Goal: Transaction & Acquisition: Obtain resource

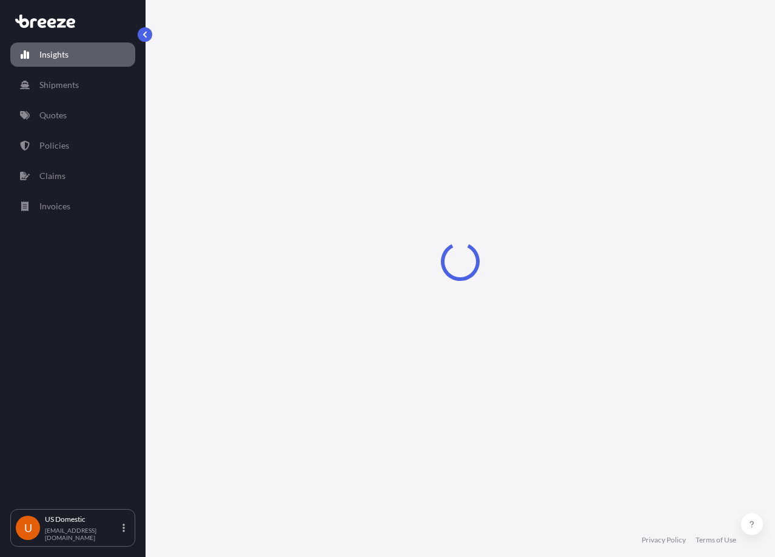
select select "2025"
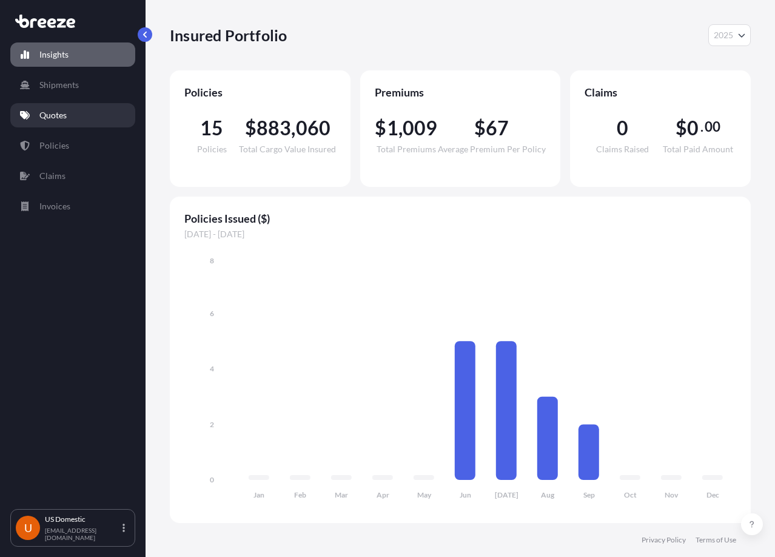
click at [51, 118] on p "Quotes" at bounding box center [52, 115] width 27 height 12
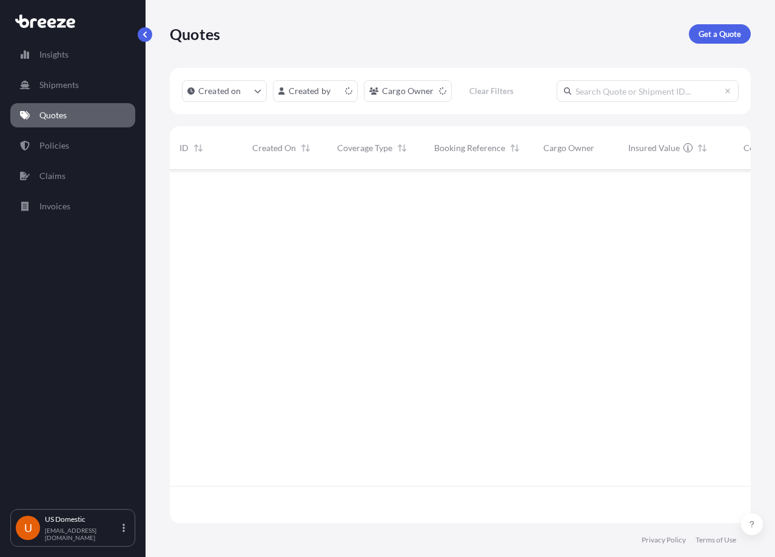
scroll to position [351, 572]
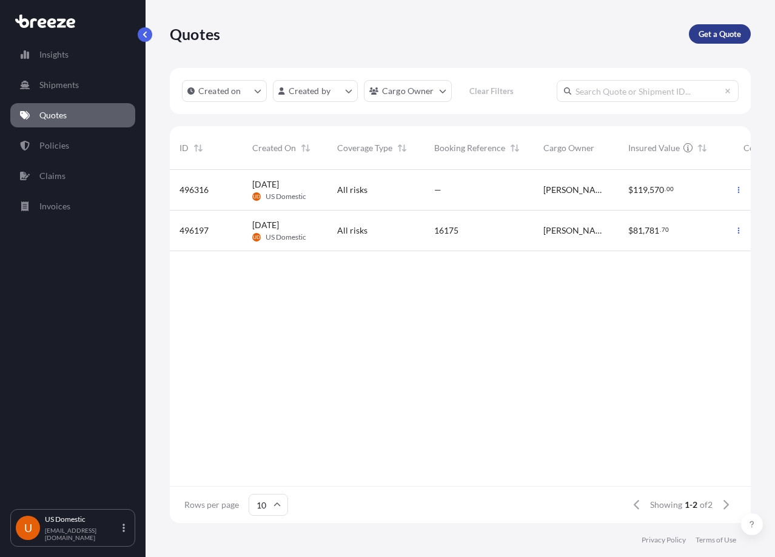
click at [712, 34] on p "Get a Quote" at bounding box center [720, 34] width 42 height 12
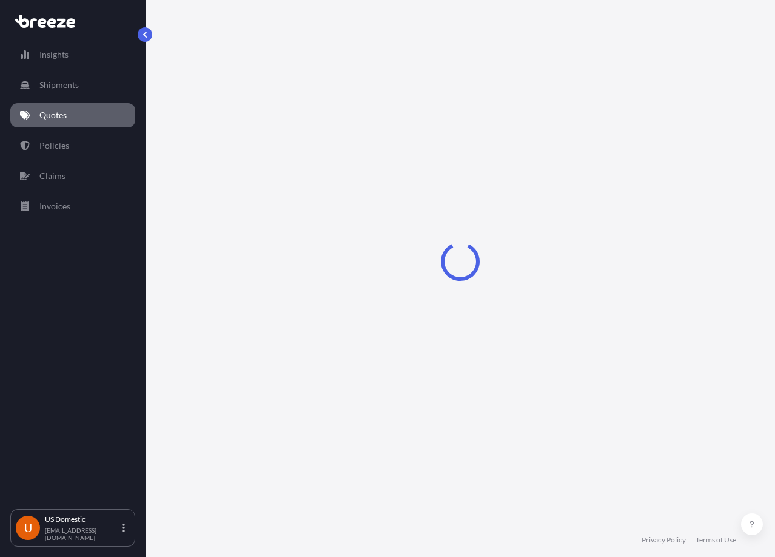
scroll to position [19, 0]
select select "Sea"
select select "1"
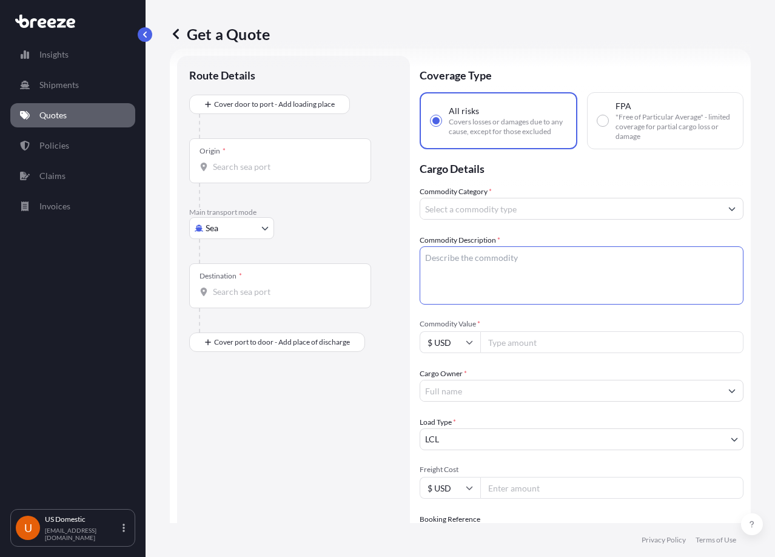
click at [450, 264] on textarea "Commodity Description *" at bounding box center [582, 275] width 324 height 58
paste textarea "Disposable medical devices"
type textarea "Disposable medical devices"
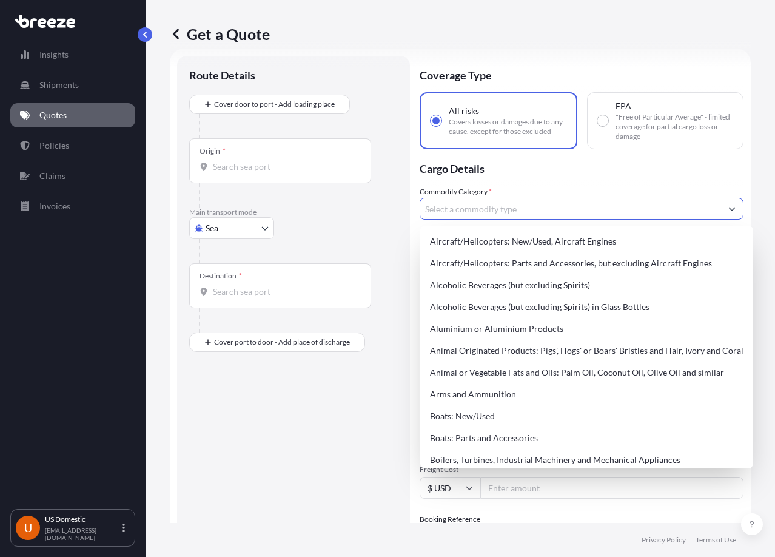
click at [509, 209] on input "Commodity Category *" at bounding box center [570, 209] width 301 height 22
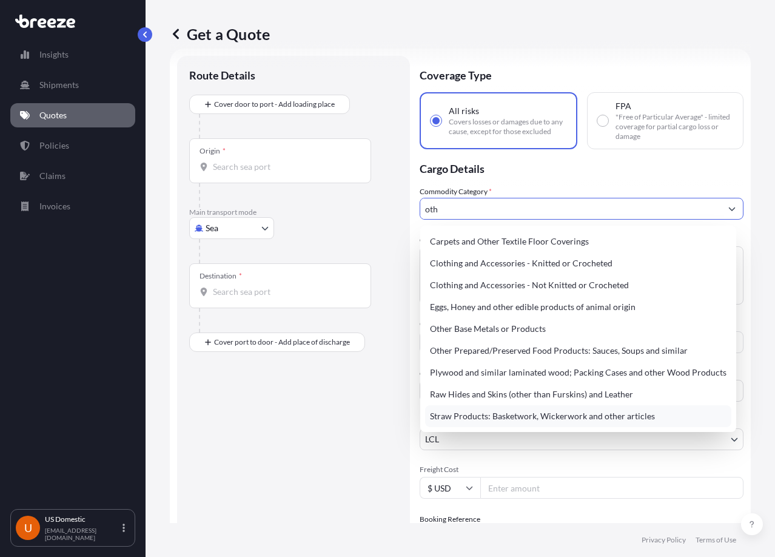
scroll to position [0, 0]
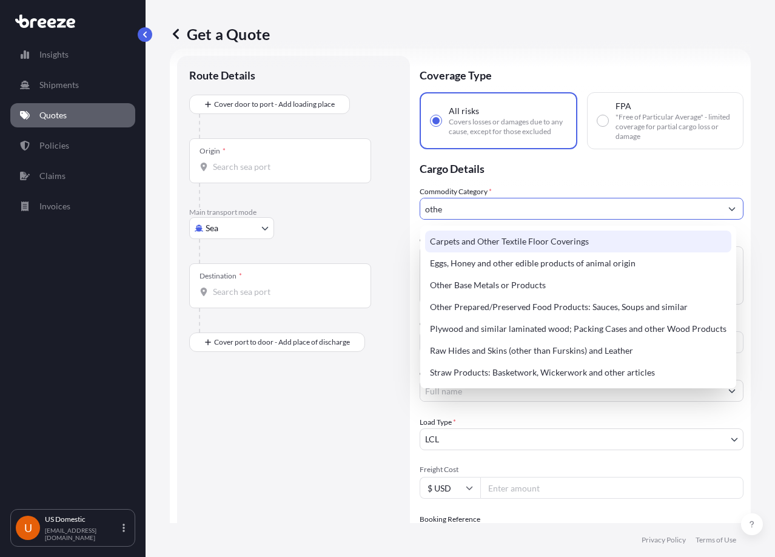
click at [451, 210] on input "othe" at bounding box center [570, 209] width 301 height 22
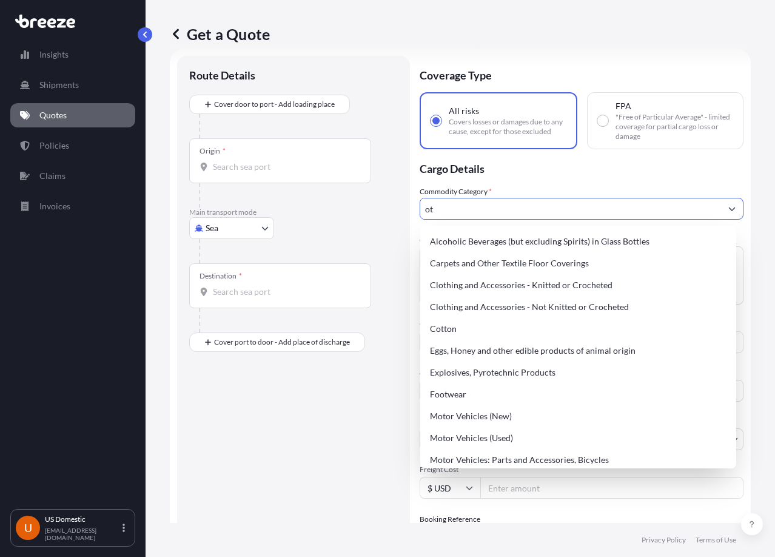
type input "o"
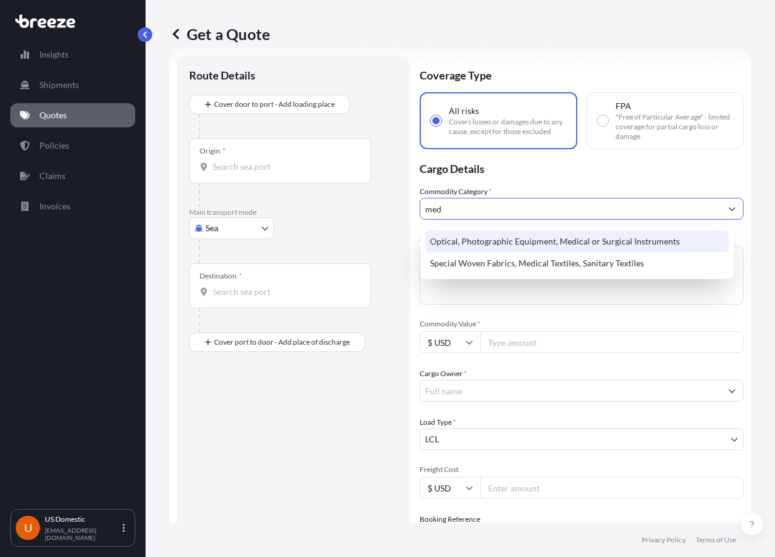
click at [467, 241] on div "Optical, Photographic Equipment, Medical or Surgical Instruments" at bounding box center [577, 242] width 304 height 22
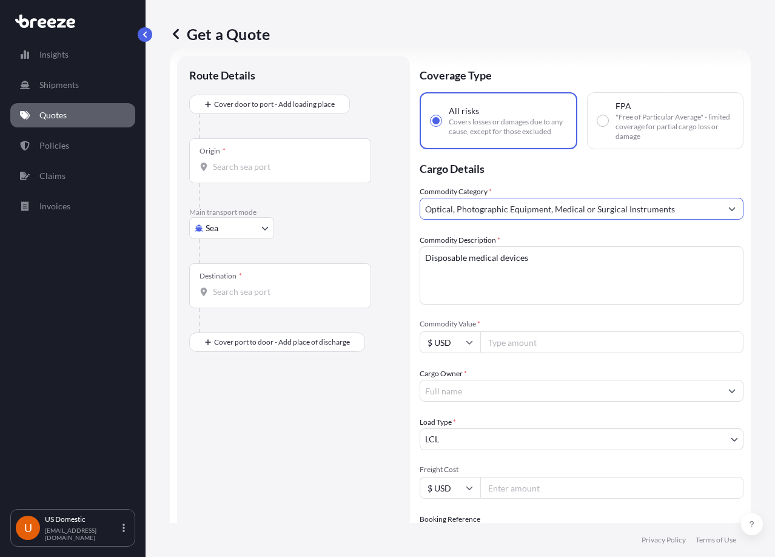
type input "Optical, Photographic Equipment, Medical or Surgical Instruments"
click at [510, 349] on input "Commodity Value *" at bounding box center [611, 342] width 263 height 22
click at [517, 343] on input "Commodity Value *" at bounding box center [611, 342] width 263 height 22
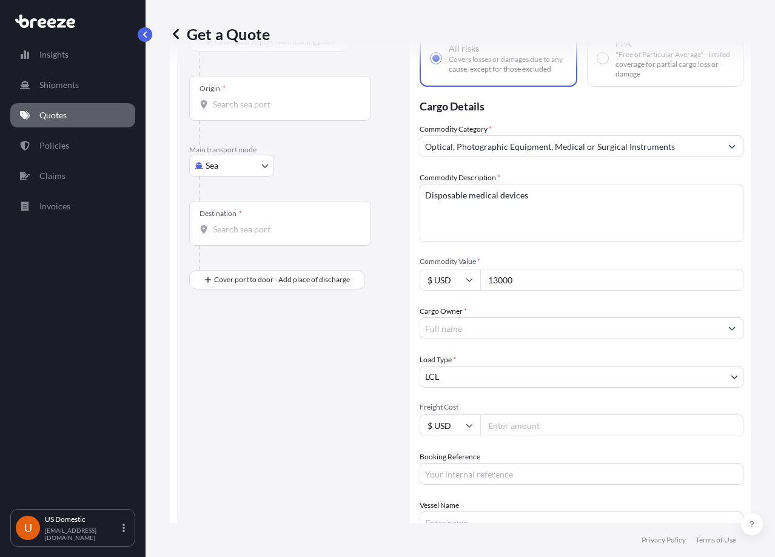
scroll to position [141, 0]
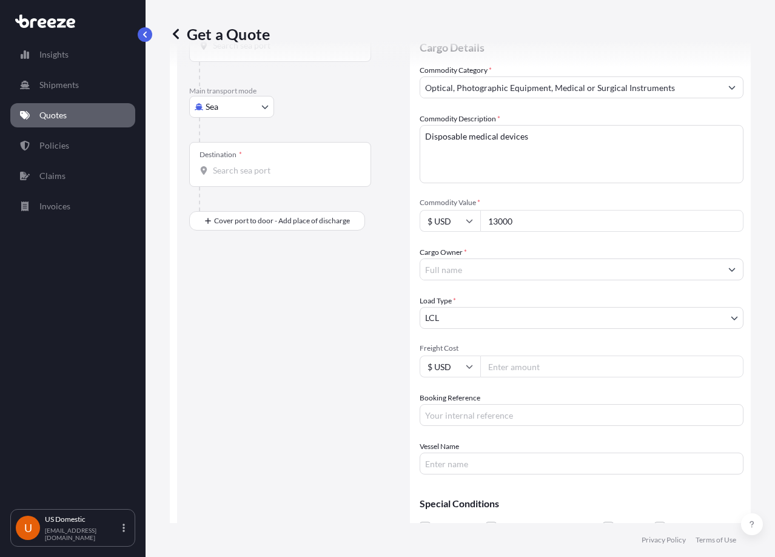
type input "13000"
click at [471, 275] on input "Cargo Owner *" at bounding box center [570, 269] width 301 height 22
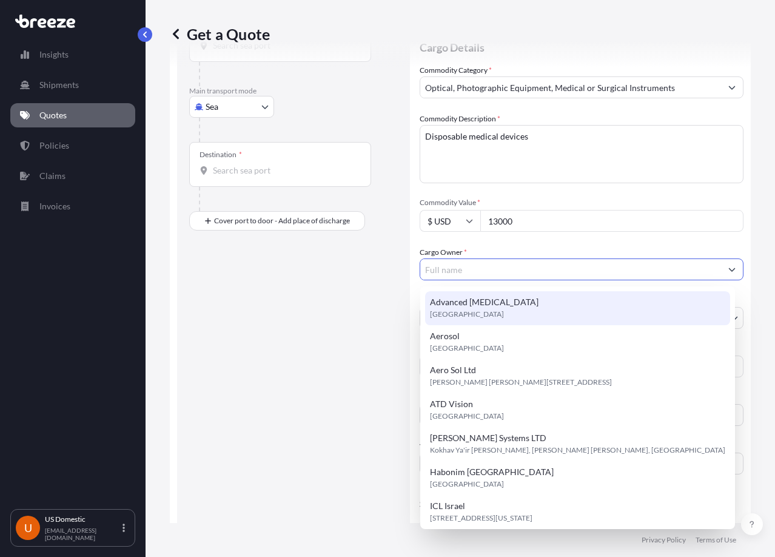
click at [462, 271] on input "Cargo Owner *" at bounding box center [570, 269] width 301 height 22
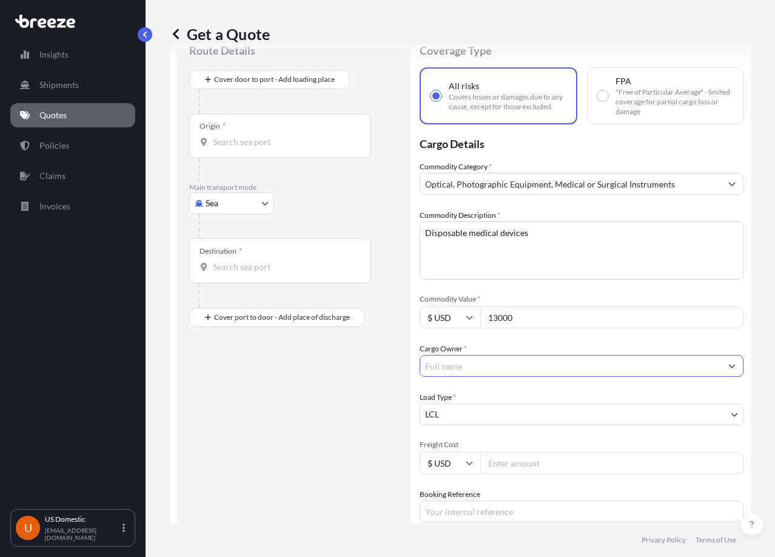
scroll to position [0, 0]
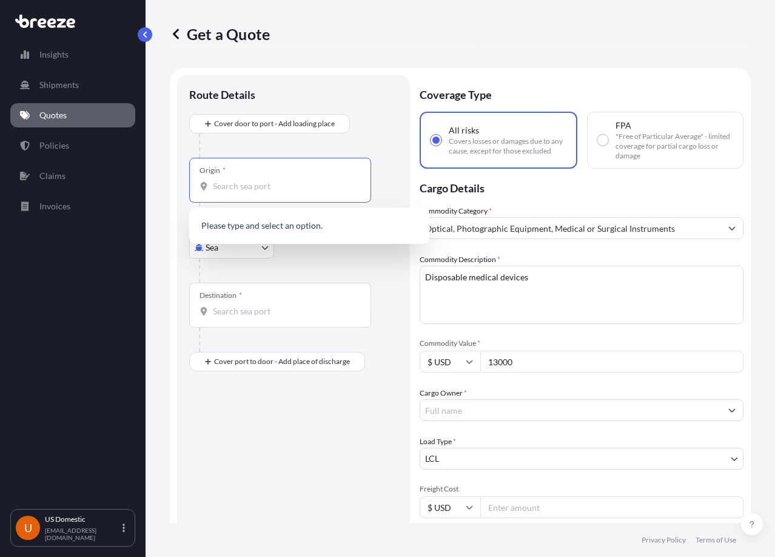
click at [248, 187] on input "Origin *" at bounding box center [284, 186] width 143 height 12
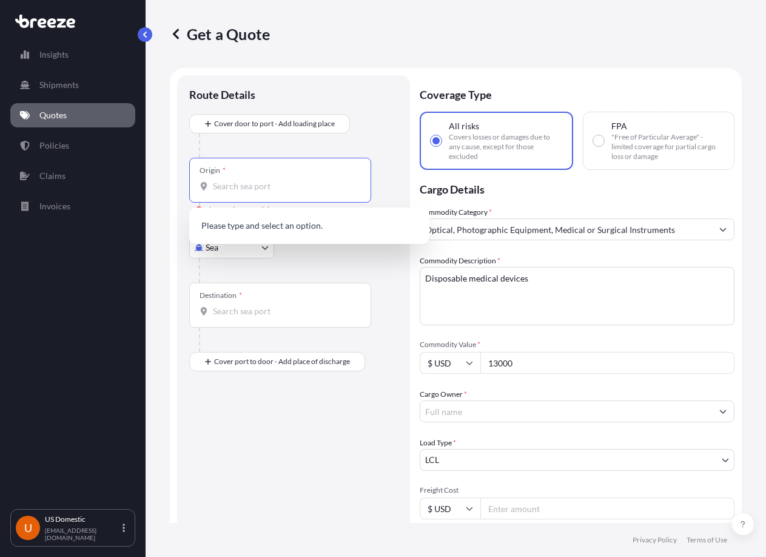
click at [526, 416] on input "Cargo Owner *" at bounding box center [566, 411] width 292 height 22
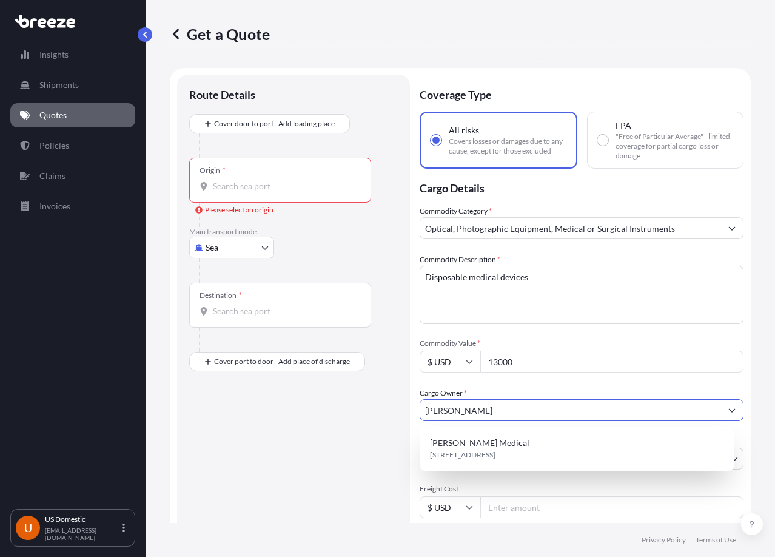
type input "[PERSON_NAME]"
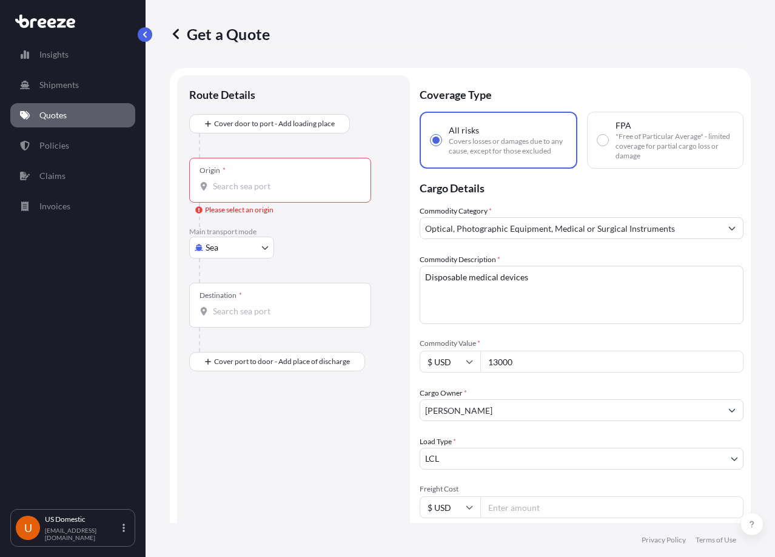
click at [245, 197] on div "Origin *" at bounding box center [280, 180] width 182 height 45
click at [245, 192] on input "Origin * Please select an origin" at bounding box center [284, 186] width 143 height 12
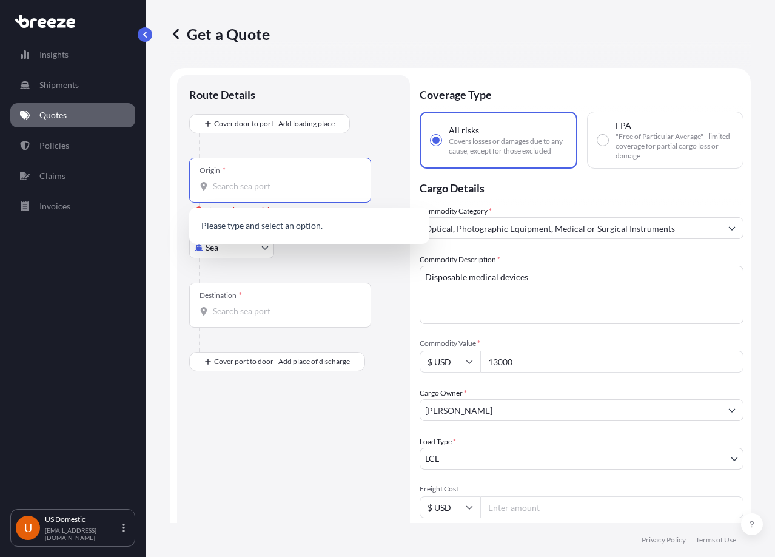
paste input "[STREET_ADDRESS]"
type input "[STREET_ADDRESS]"
click at [346, 78] on div "Route Details Cover door to port - Add loading place Place of loading Road Road…" at bounding box center [293, 397] width 233 height 644
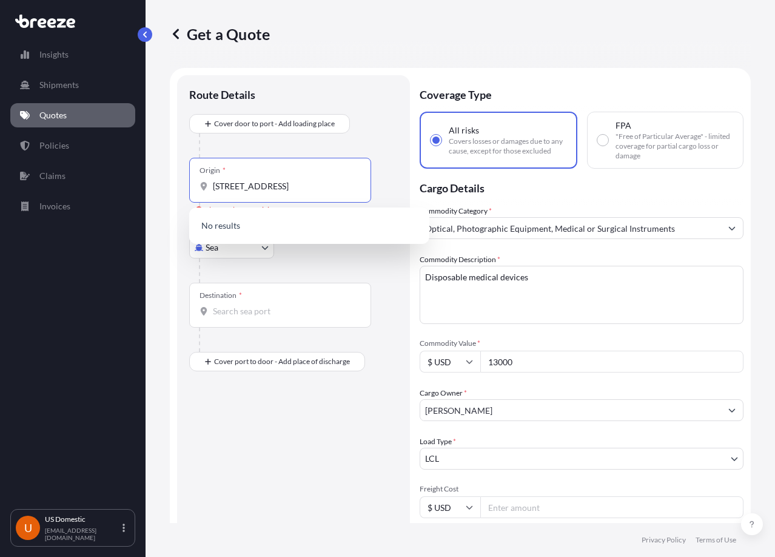
click at [337, 181] on input "[STREET_ADDRESS]" at bounding box center [284, 186] width 143 height 12
click at [322, 264] on div at bounding box center [298, 270] width 199 height 24
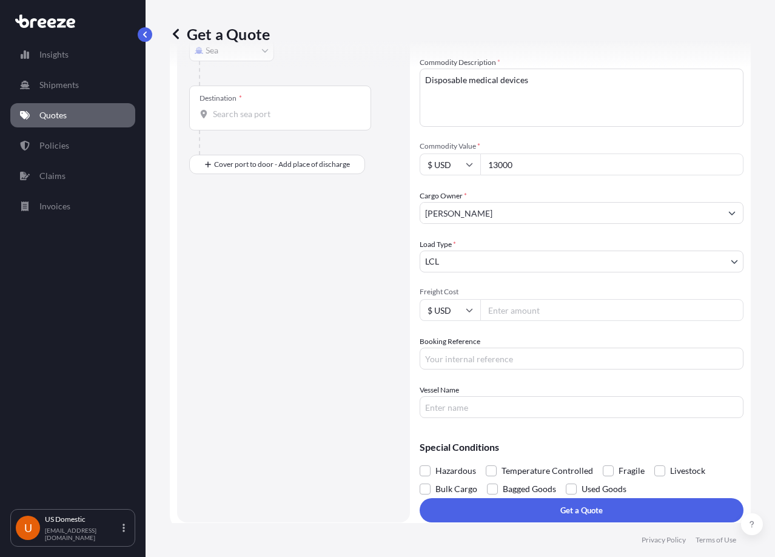
scroll to position [205, 0]
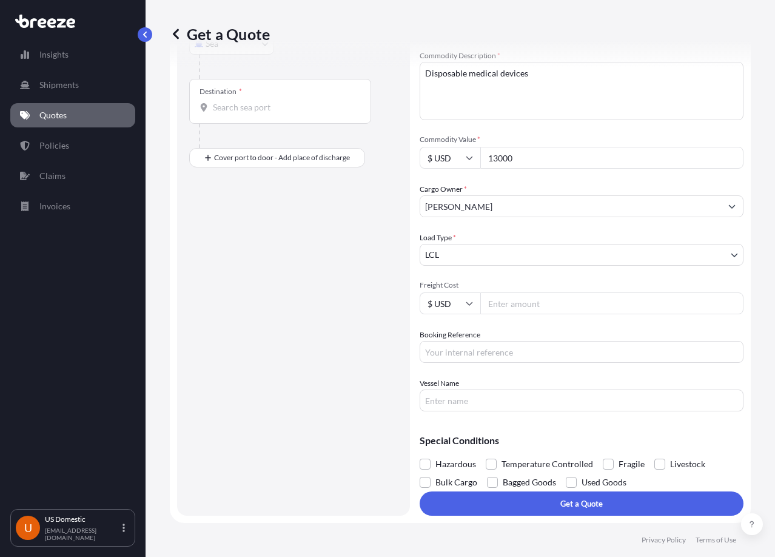
click at [521, 306] on input "Freight Cost" at bounding box center [611, 303] width 263 height 22
click at [494, 311] on input "Freight Cost" at bounding box center [611, 303] width 263 height 22
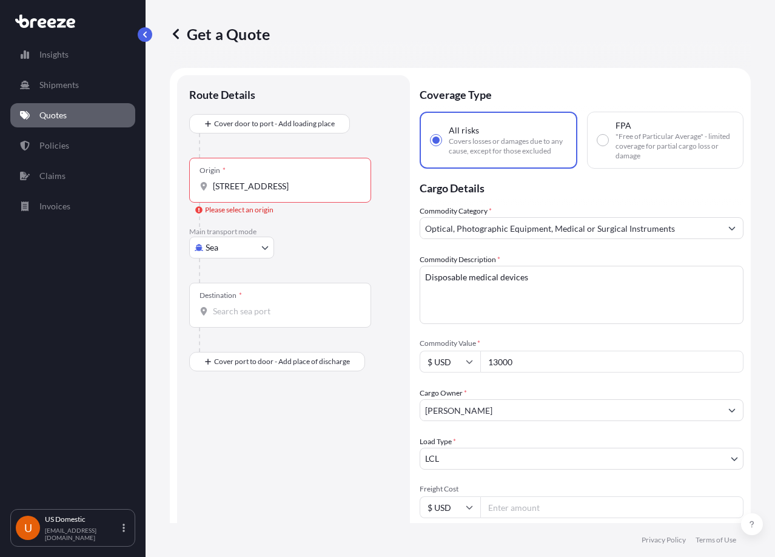
scroll to position [61, 0]
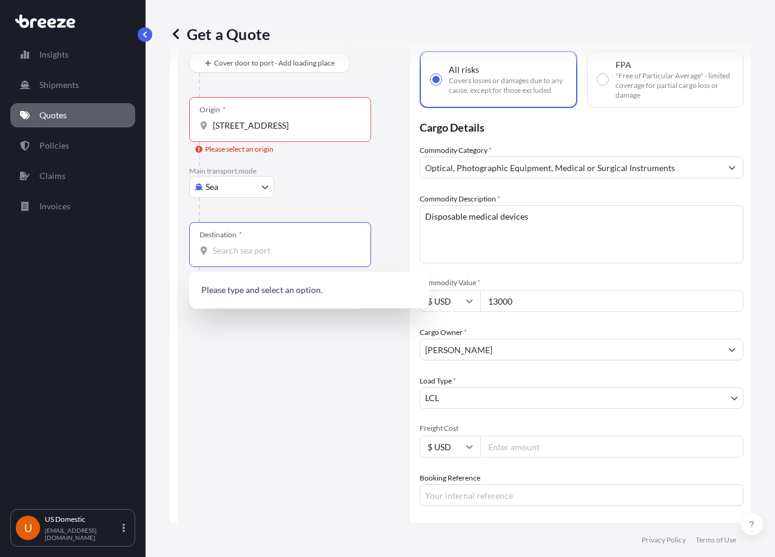
click at [260, 256] on input "Destination *" at bounding box center [284, 250] width 143 height 12
click at [270, 250] on input "Destination * Please select a destination" at bounding box center [284, 250] width 143 height 12
paste input "[STREET_ADDRESS][PERSON_NAME][US_STATE]"
type input "[STREET_ADDRESS][PERSON_NAME][US_STATE]"
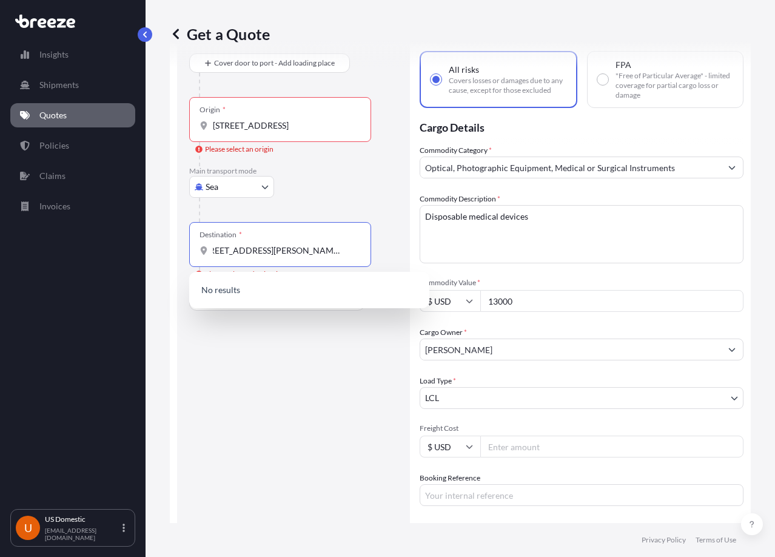
scroll to position [0, 0]
click at [294, 178] on div "Sea Sea Air Road Rail" at bounding box center [293, 187] width 209 height 22
click at [271, 255] on input "[STREET_ADDRESS][PERSON_NAME][US_STATE]" at bounding box center [284, 250] width 143 height 12
click at [258, 133] on div "Origin * [STREET_ADDRESS]" at bounding box center [280, 119] width 182 height 45
click at [258, 132] on input "[STREET_ADDRESS]" at bounding box center [284, 126] width 143 height 12
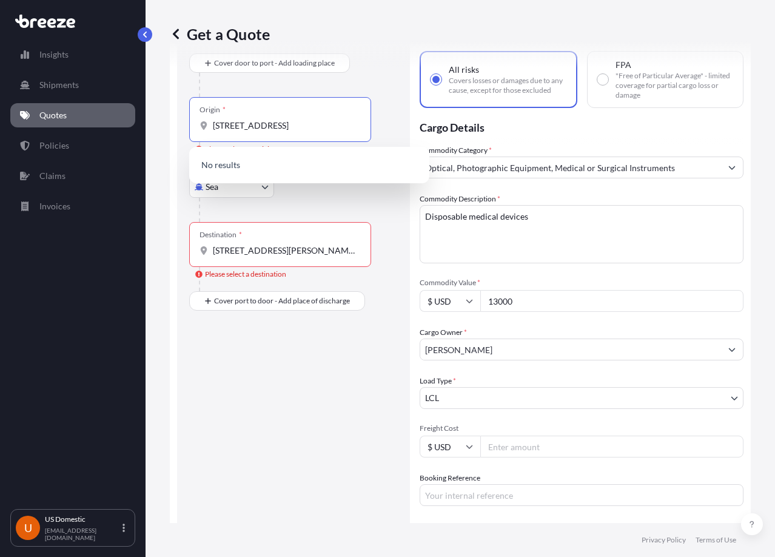
click at [340, 209] on div at bounding box center [298, 210] width 199 height 24
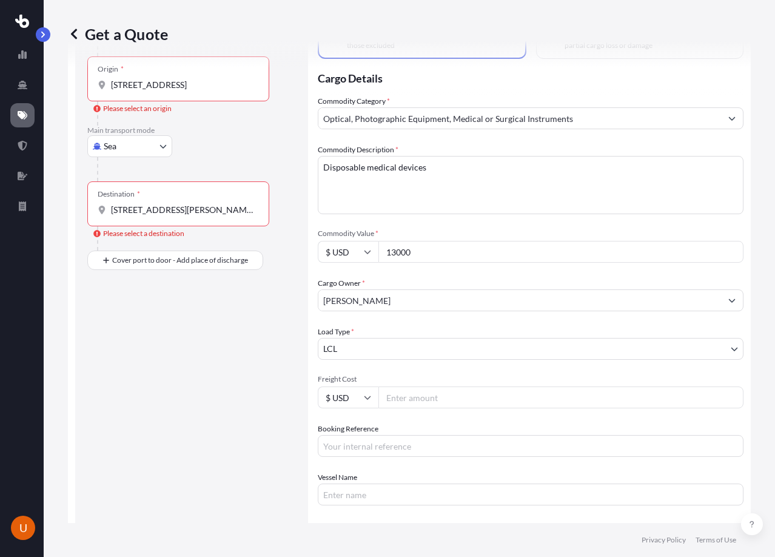
scroll to position [195, 0]
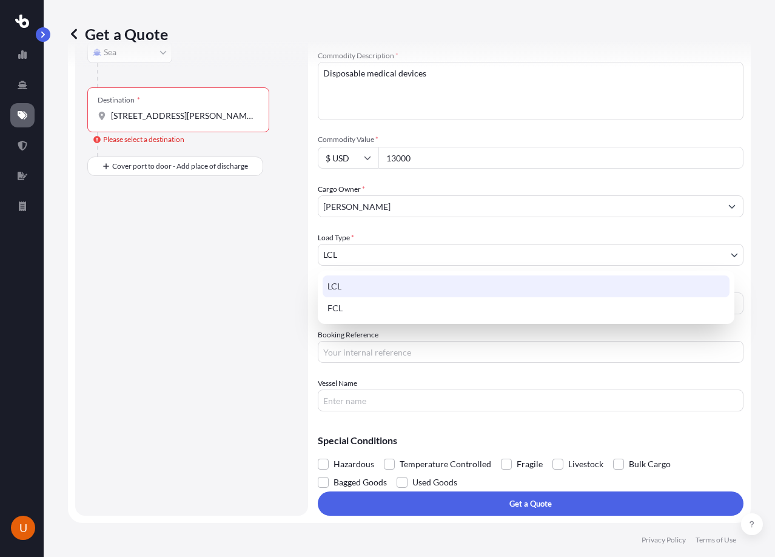
click at [380, 257] on body "U Get a Quote Route Details Cover door to port - Add loading place Place of loa…" at bounding box center [387, 278] width 775 height 557
click at [345, 288] on div "LCL" at bounding box center [526, 286] width 407 height 22
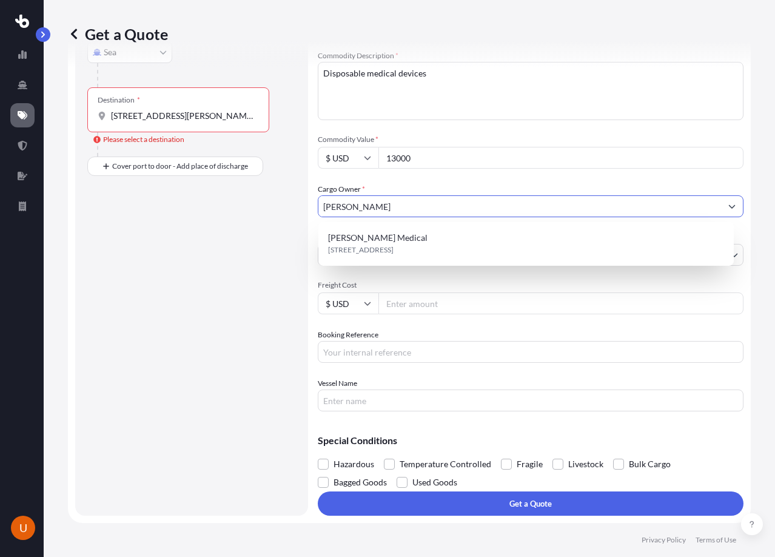
click at [372, 215] on input "[PERSON_NAME]" at bounding box center [519, 206] width 403 height 22
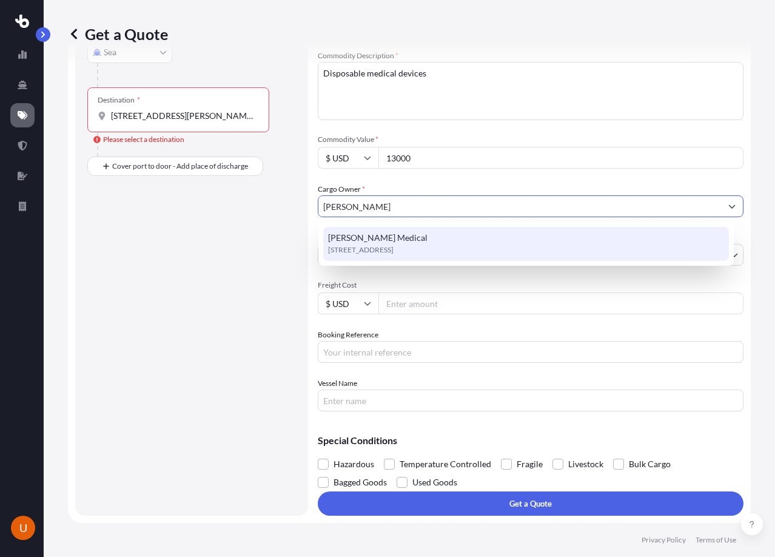
click at [371, 252] on span "[STREET_ADDRESS]" at bounding box center [361, 250] width 66 height 12
type input "[PERSON_NAME] Medical"
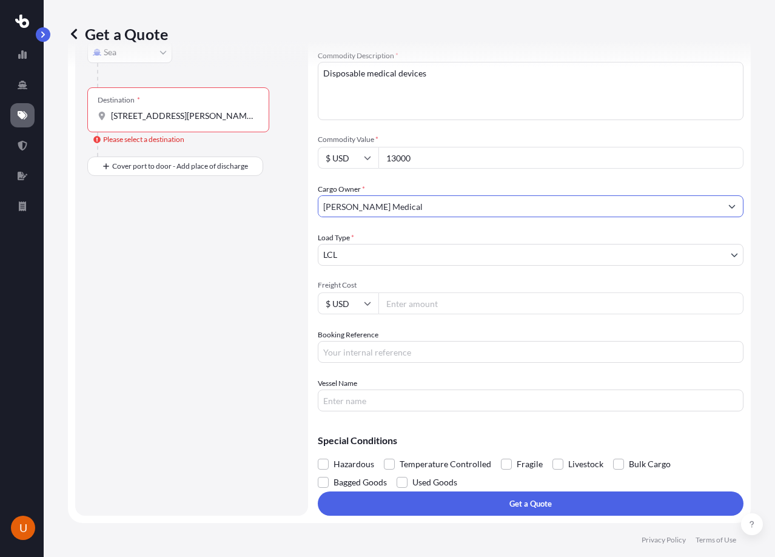
click at [433, 302] on input "Freight Cost" at bounding box center [561, 303] width 365 height 22
click at [409, 302] on input "Freight Cost" at bounding box center [561, 303] width 365 height 22
click at [413, 308] on input "Freight Cost" at bounding box center [561, 303] width 365 height 22
click at [409, 354] on input "Booking Reference" at bounding box center [531, 352] width 426 height 22
click at [385, 356] on input "Booking Reference" at bounding box center [531, 352] width 426 height 22
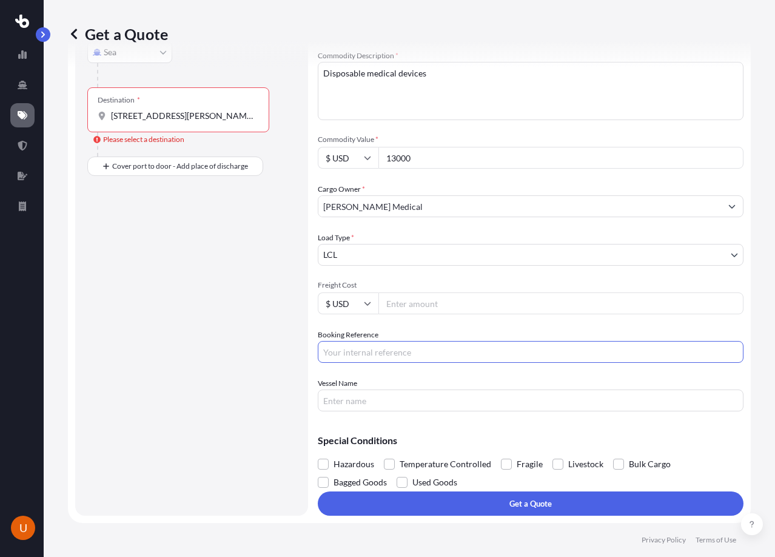
paste input "16852"
type input "16852"
click at [380, 400] on input "Vessel Name" at bounding box center [531, 400] width 426 height 22
click at [418, 298] on input "Freight Cost" at bounding box center [561, 303] width 365 height 22
click at [416, 306] on input "Freight Cost" at bounding box center [561, 303] width 365 height 22
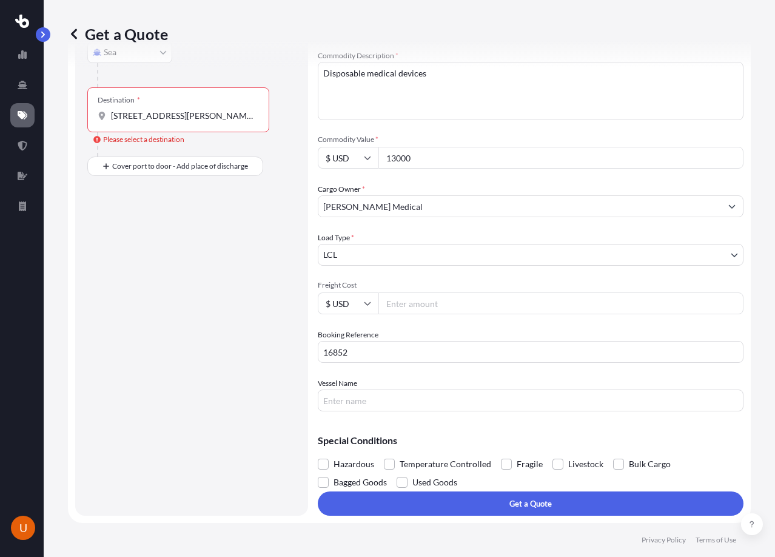
click at [390, 302] on input "Freight Cost" at bounding box center [561, 303] width 365 height 22
paste input "1163.12"
type input "1163.12"
click at [396, 159] on input "13000" at bounding box center [561, 158] width 365 height 22
click at [397, 402] on input "Vessel Name" at bounding box center [531, 400] width 426 height 22
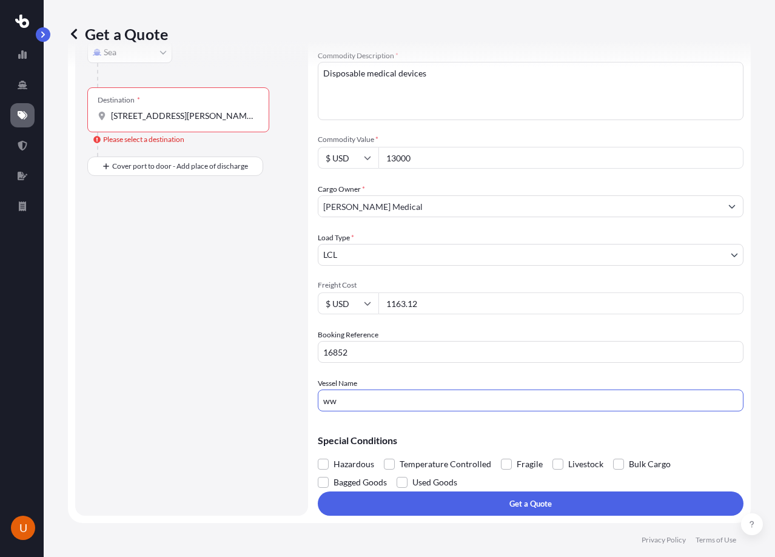
type input "w"
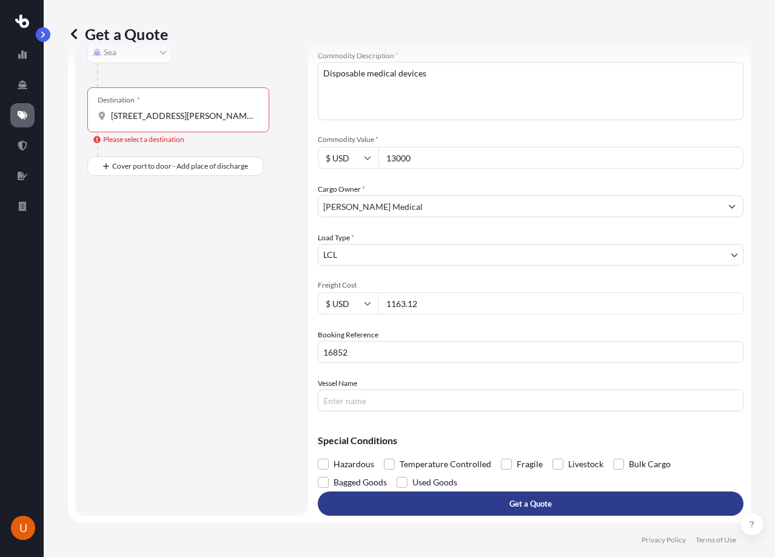
click at [455, 505] on button "Get a Quote" at bounding box center [531, 503] width 426 height 24
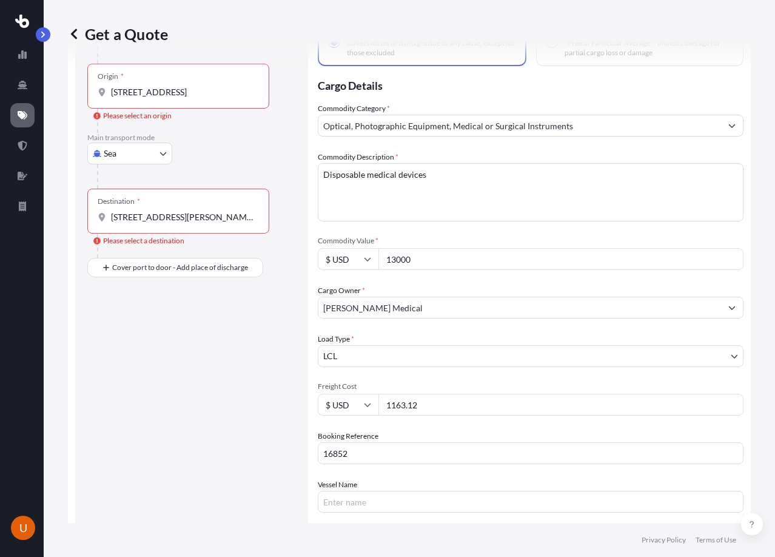
scroll to position [0, 0]
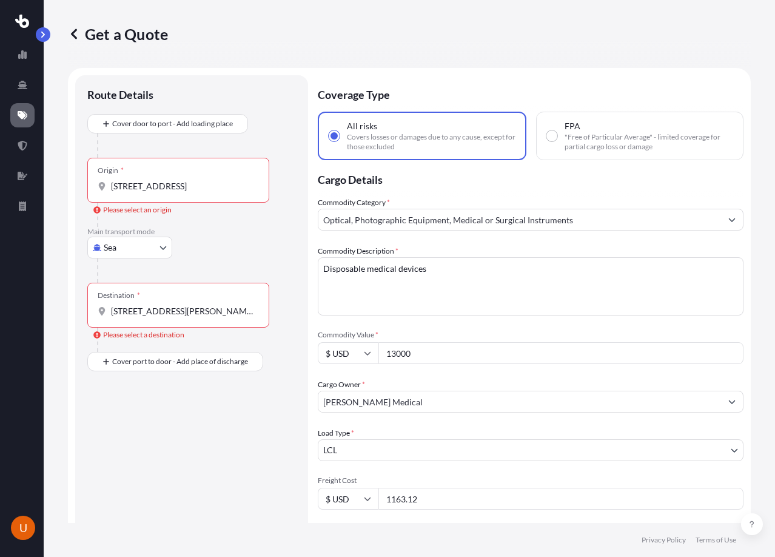
drag, startPoint x: 111, startPoint y: 190, endPoint x: 118, endPoint y: 204, distance: 16.3
click at [112, 194] on div "Origin * [STREET_ADDRESS]" at bounding box center [178, 180] width 182 height 45
click at [112, 192] on input "[STREET_ADDRESS]" at bounding box center [182, 186] width 143 height 12
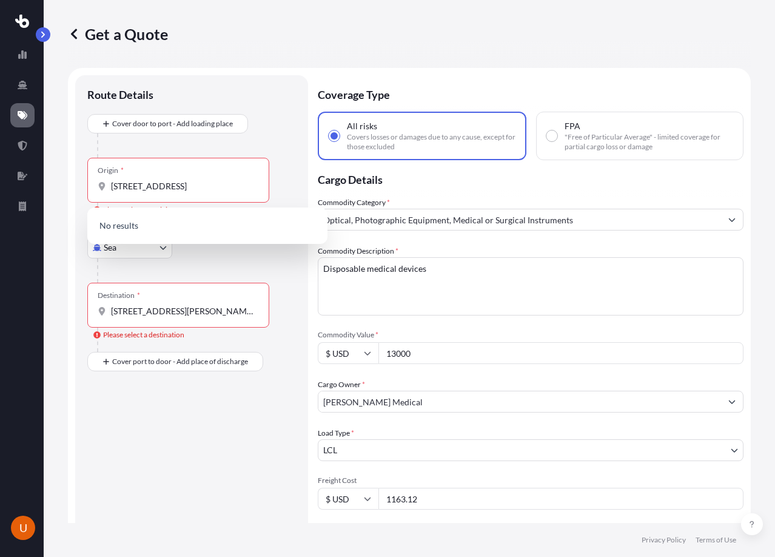
click at [235, 258] on div "Main transport mode Sea Sea Air Road Rail" at bounding box center [191, 255] width 209 height 56
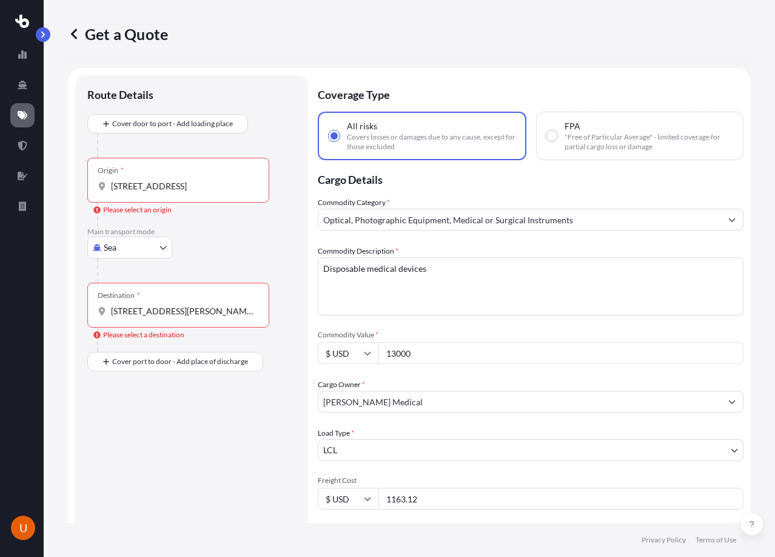
drag, startPoint x: 109, startPoint y: 312, endPoint x: 120, endPoint y: 320, distance: 13.5
click at [109, 313] on div "[STREET_ADDRESS][PERSON_NAME][US_STATE]" at bounding box center [178, 311] width 161 height 12
click at [111, 313] on input "[STREET_ADDRESS][PERSON_NAME][US_STATE]" at bounding box center [182, 311] width 143 height 12
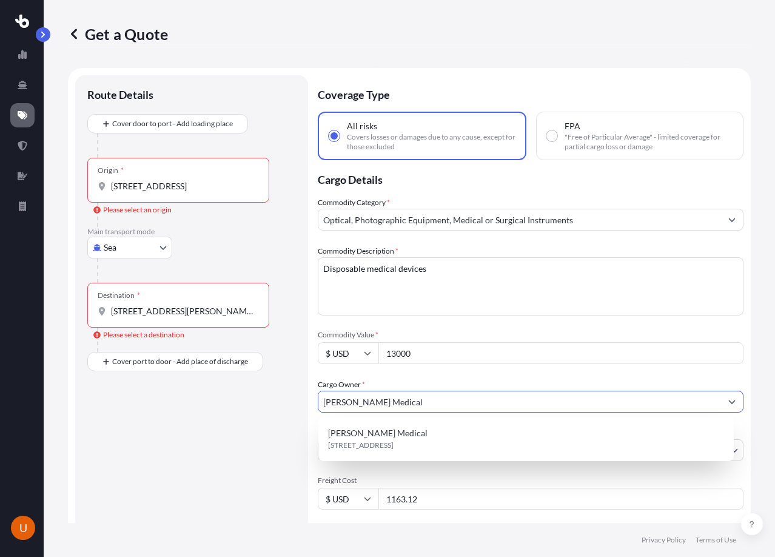
drag, startPoint x: 374, startPoint y: 402, endPoint x: 316, endPoint y: 404, distance: 58.3
click at [316, 404] on form "Route Details Cover door to port - Add loading place Place of loading Road Road…" at bounding box center [409, 393] width 683 height 650
click at [111, 190] on div "[STREET_ADDRESS]" at bounding box center [178, 186] width 161 height 12
click at [111, 190] on input "[STREET_ADDRESS]" at bounding box center [182, 186] width 143 height 12
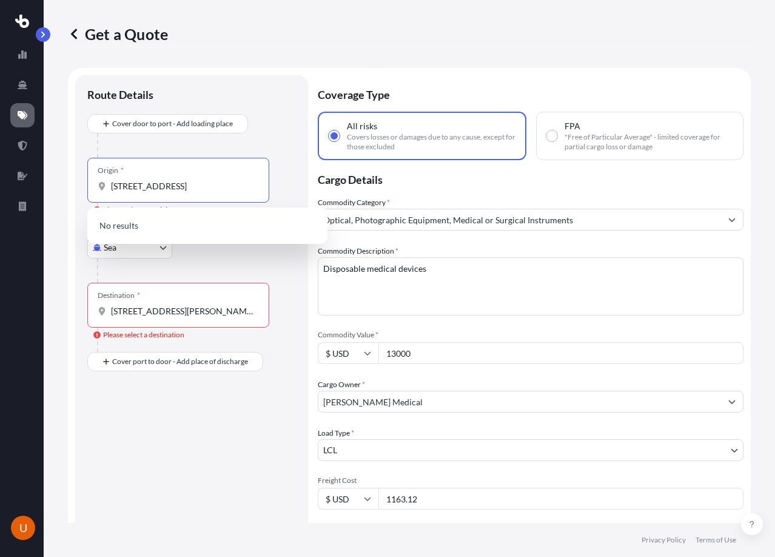
paste input "[PERSON_NAME] Medical"
click at [189, 140] on div at bounding box center [196, 145] width 199 height 24
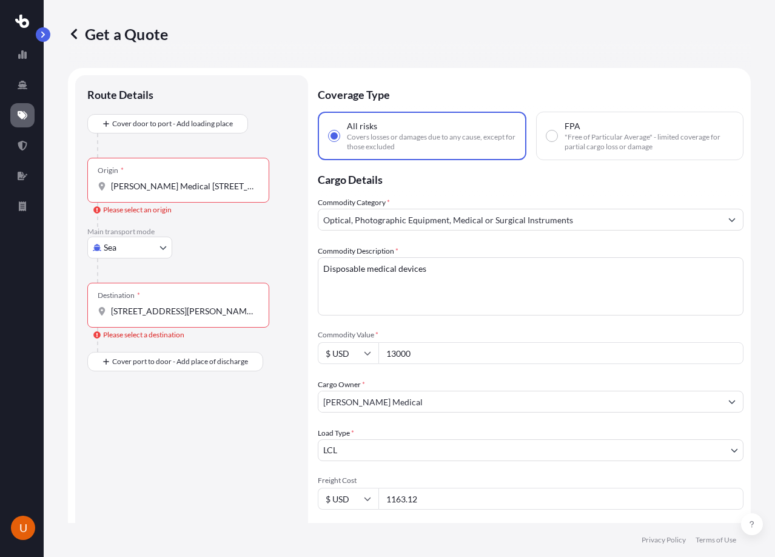
drag, startPoint x: 163, startPoint y: 187, endPoint x: 166, endPoint y: 197, distance: 10.9
click at [163, 187] on input "[PERSON_NAME] Medical [STREET_ADDRESS]" at bounding box center [182, 186] width 143 height 12
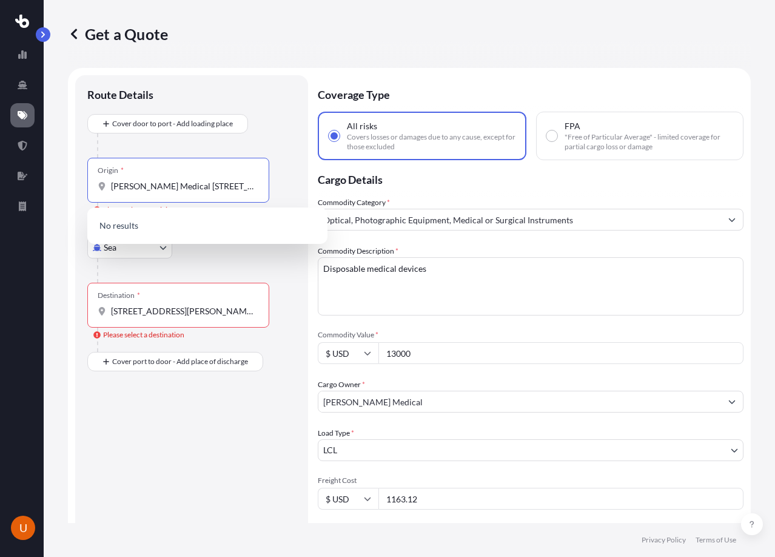
click at [275, 140] on div at bounding box center [196, 145] width 199 height 24
drag, startPoint x: 159, startPoint y: 187, endPoint x: 111, endPoint y: 189, distance: 48.0
click at [111, 189] on input "[PERSON_NAME] Medical [STREET_ADDRESS]" at bounding box center [182, 186] width 143 height 12
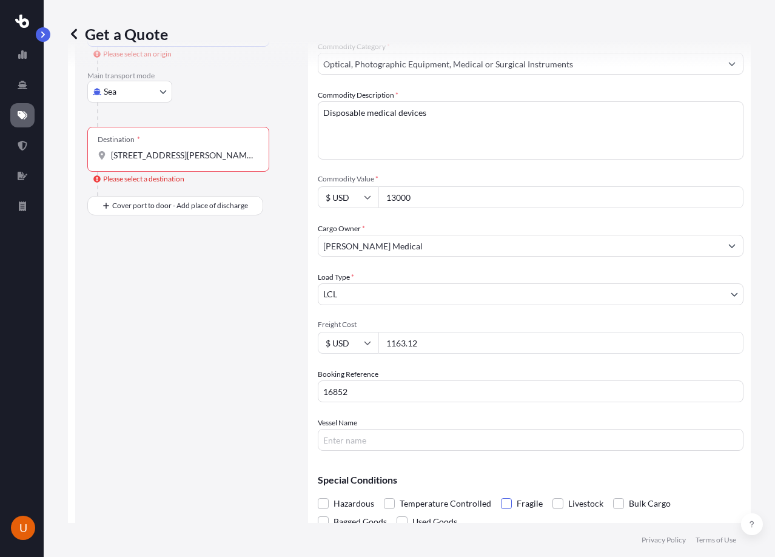
scroll to position [195, 0]
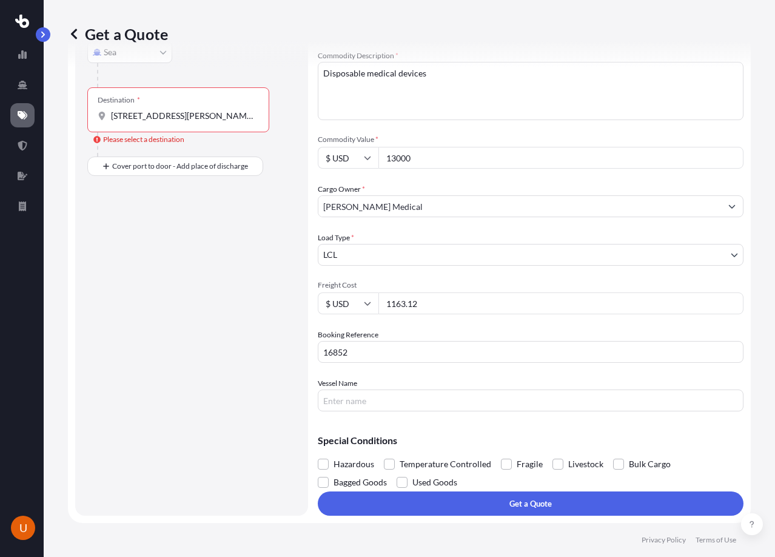
type input "[STREET_ADDRESS]"
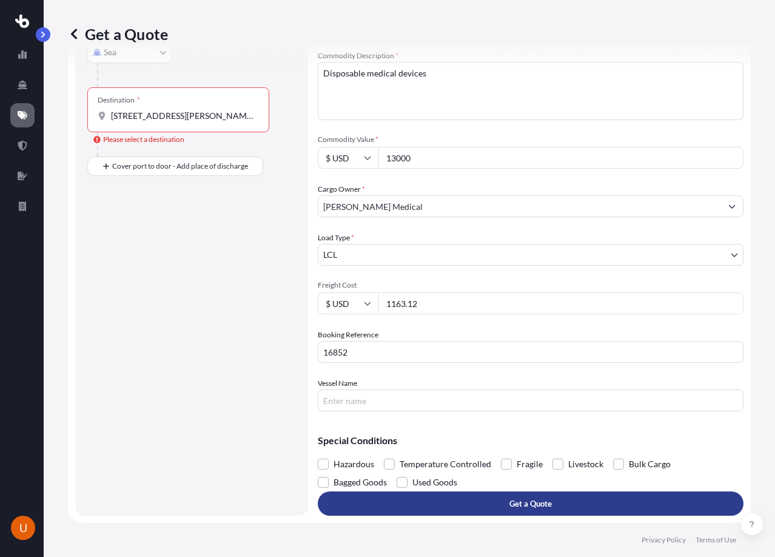
click at [477, 502] on button "Get a Quote" at bounding box center [531, 503] width 426 height 24
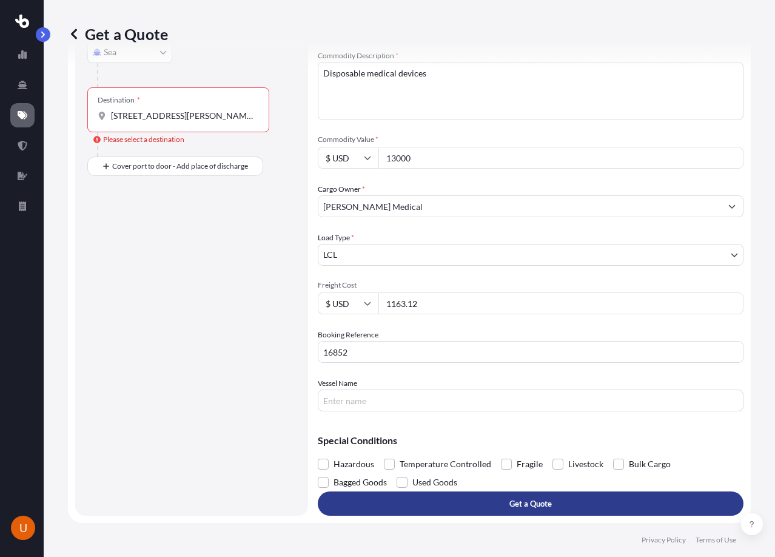
click at [477, 502] on button "Get a Quote" at bounding box center [531, 503] width 426 height 24
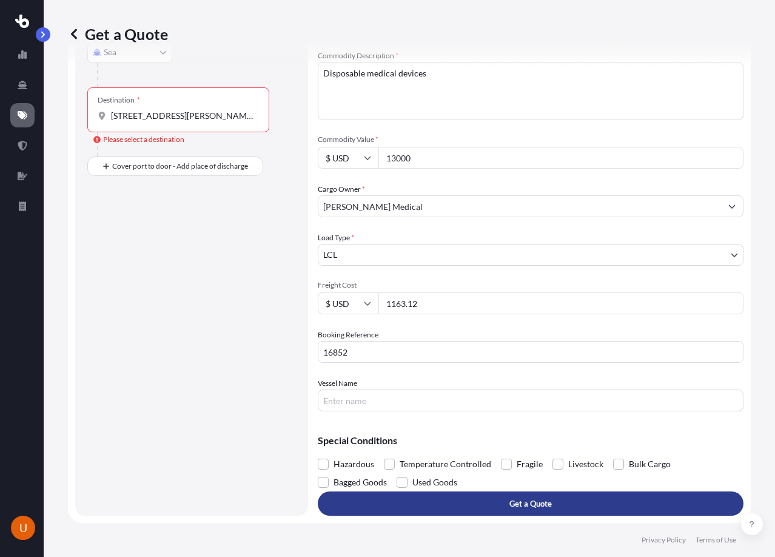
click at [477, 502] on button "Get a Quote" at bounding box center [531, 503] width 426 height 24
click at [426, 500] on button "Get a Quote" at bounding box center [531, 503] width 426 height 24
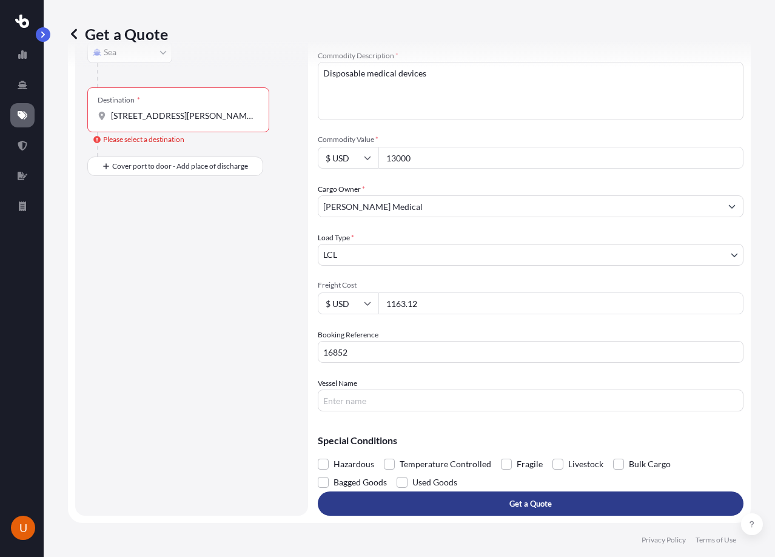
click at [426, 500] on button "Get a Quote" at bounding box center [531, 503] width 426 height 24
click at [426, 501] on button "Get a Quote" at bounding box center [531, 503] width 426 height 24
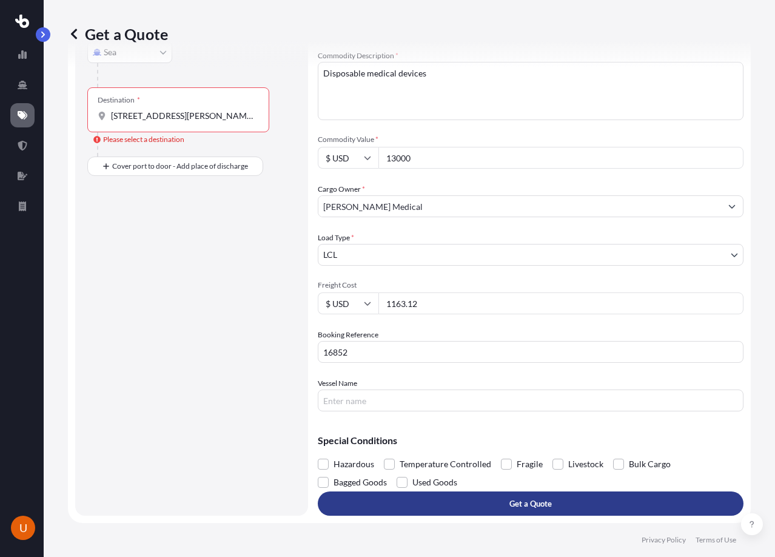
click at [530, 510] on button "Get a Quote" at bounding box center [531, 503] width 426 height 24
click at [530, 508] on p "Get a Quote" at bounding box center [531, 503] width 42 height 12
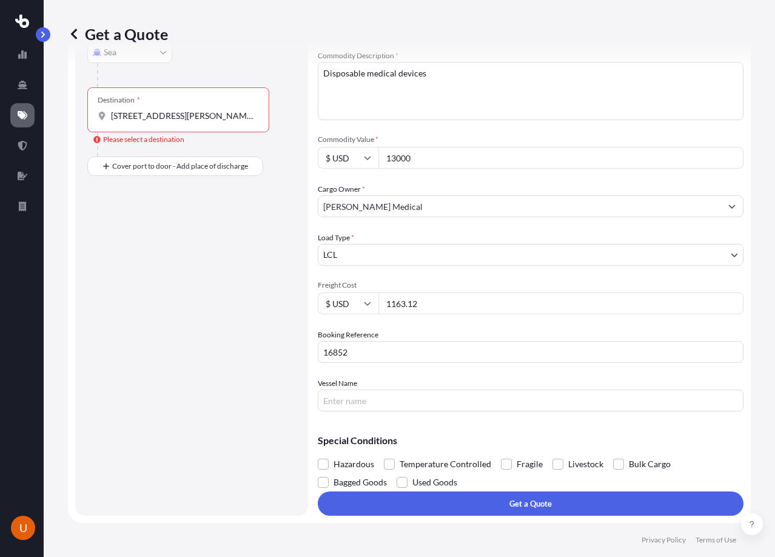
scroll to position [0, 0]
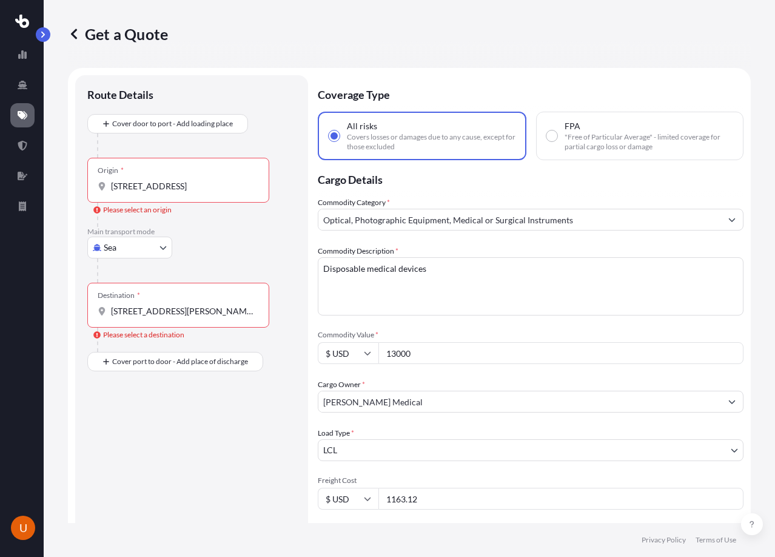
click at [112, 315] on input "[STREET_ADDRESS][PERSON_NAME][US_STATE]" at bounding box center [182, 311] width 143 height 12
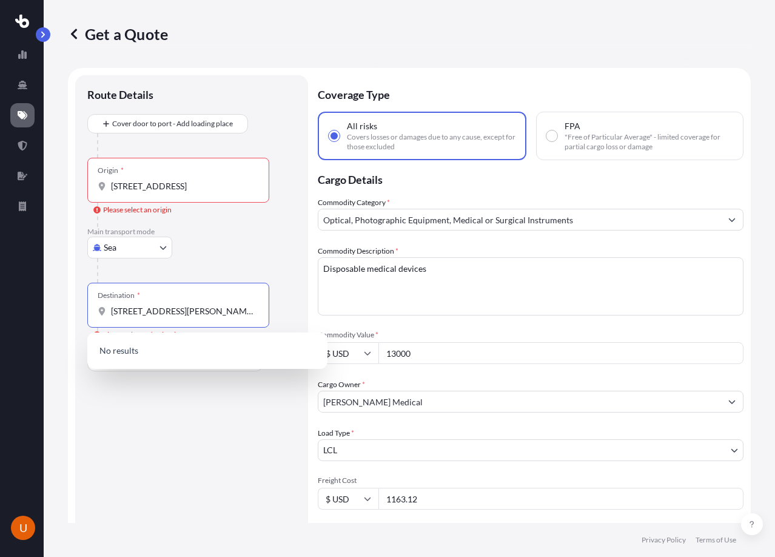
click at [175, 312] on input "[STREET_ADDRESS][PERSON_NAME][US_STATE]" at bounding box center [182, 311] width 143 height 12
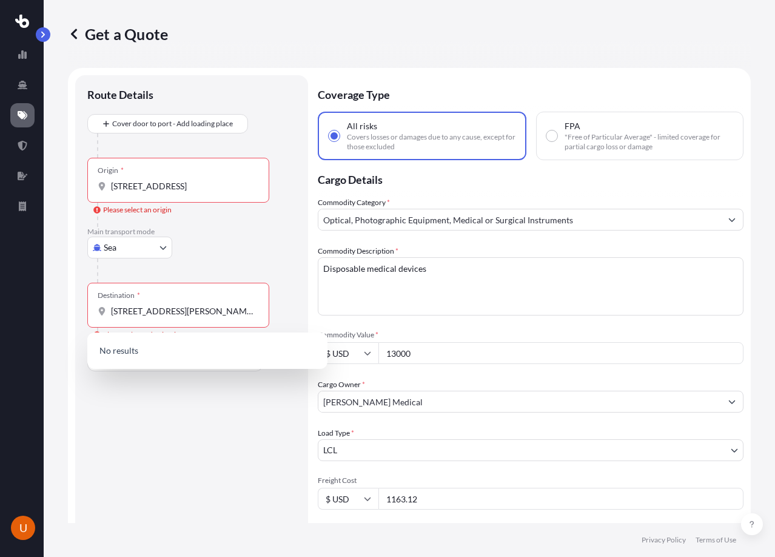
click at [265, 311] on div "Destination * [STREET_ADDRESS][PERSON_NAME][US_STATE]" at bounding box center [178, 305] width 182 height 45
click at [254, 311] on input "[STREET_ADDRESS][PERSON_NAME][US_STATE]" at bounding box center [182, 311] width 143 height 12
click at [212, 313] on input "[STREET_ADDRESS][PERSON_NAME][US_STATE]" at bounding box center [182, 311] width 143 height 12
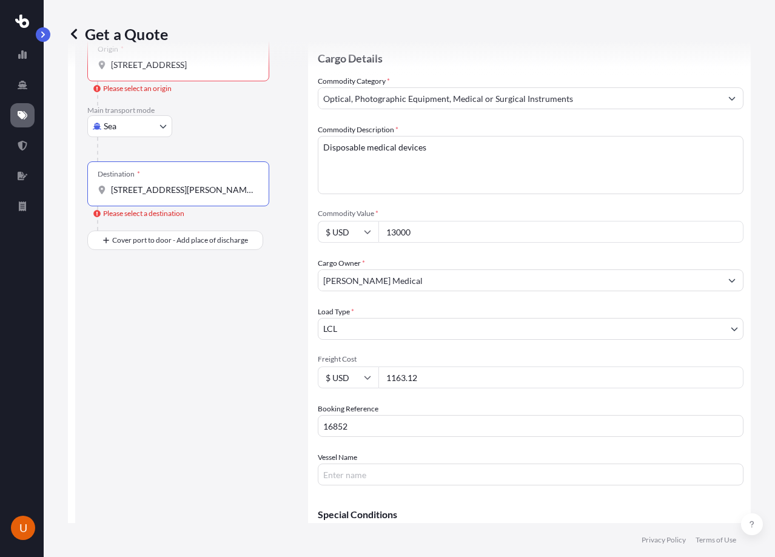
scroll to position [195, 0]
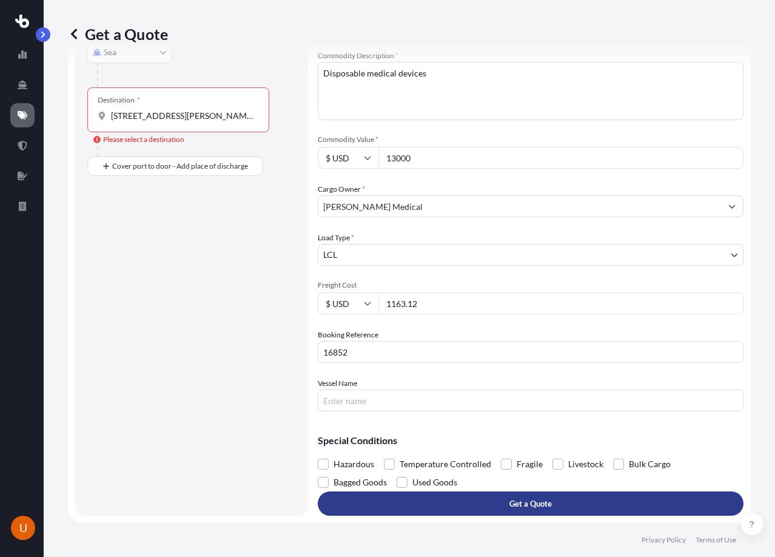
click at [516, 497] on p "Get a Quote" at bounding box center [531, 503] width 42 height 12
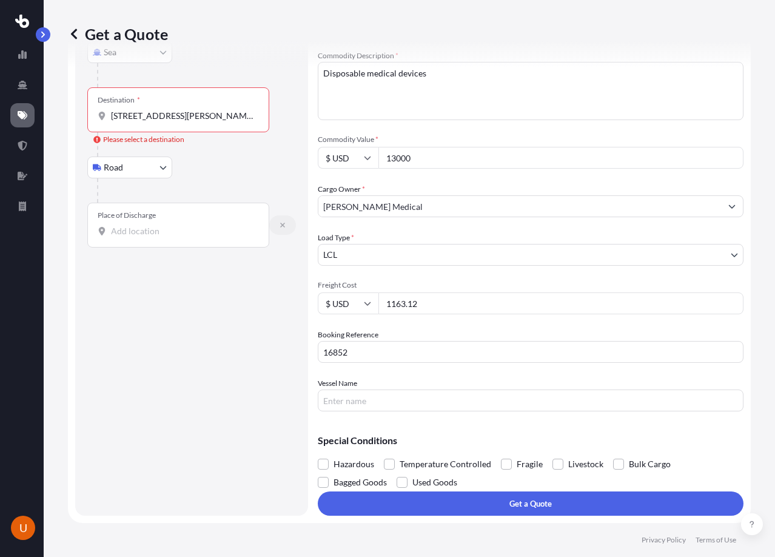
click at [283, 224] on icon "button" at bounding box center [282, 225] width 5 height 5
click at [207, 109] on div "Destination * [STREET_ADDRESS][PERSON_NAME][US_STATE]" at bounding box center [178, 109] width 182 height 45
click at [207, 110] on input "[STREET_ADDRESS][PERSON_NAME][US_STATE]" at bounding box center [182, 116] width 143 height 12
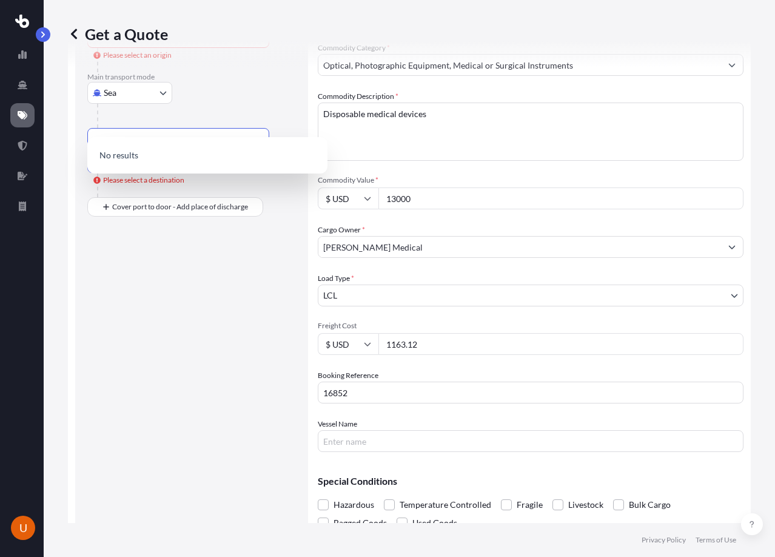
scroll to position [13, 0]
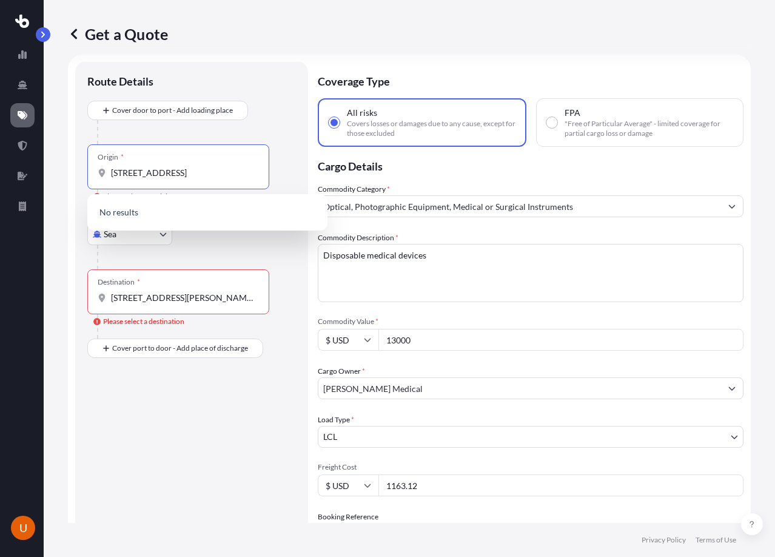
click at [184, 175] on input "[STREET_ADDRESS]" at bounding box center [182, 173] width 143 height 12
click at [189, 177] on input "[STREET_ADDRESS]" at bounding box center [182, 173] width 143 height 12
click at [234, 178] on input "[STREET_ADDRESS]" at bounding box center [182, 173] width 143 height 12
drag, startPoint x: 226, startPoint y: 172, endPoint x: 61, endPoint y: 187, distance: 165.7
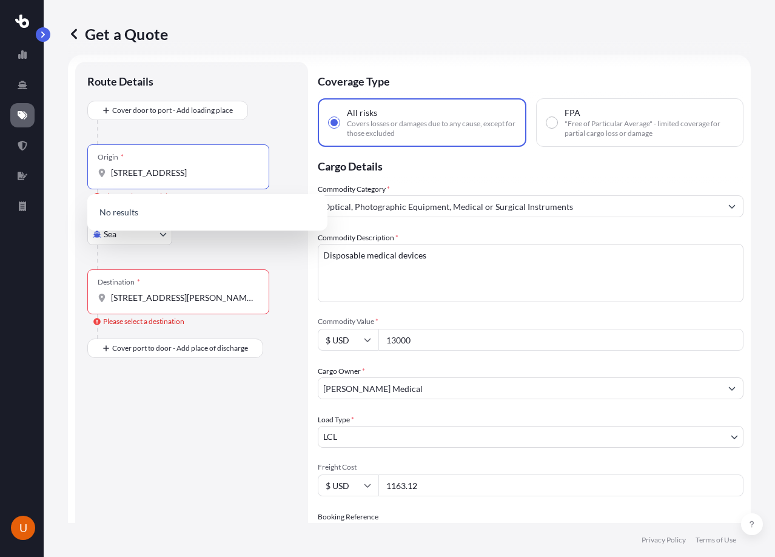
click at [61, 187] on div "Get a Quote Route Details Cover door to port - Add loading place Place of loadi…" at bounding box center [410, 261] width 732 height 523
click at [114, 176] on input "l 33014" at bounding box center [182, 173] width 143 height 12
type input "33014"
click at [204, 298] on input "[STREET_ADDRESS][PERSON_NAME][US_STATE]" at bounding box center [182, 298] width 143 height 12
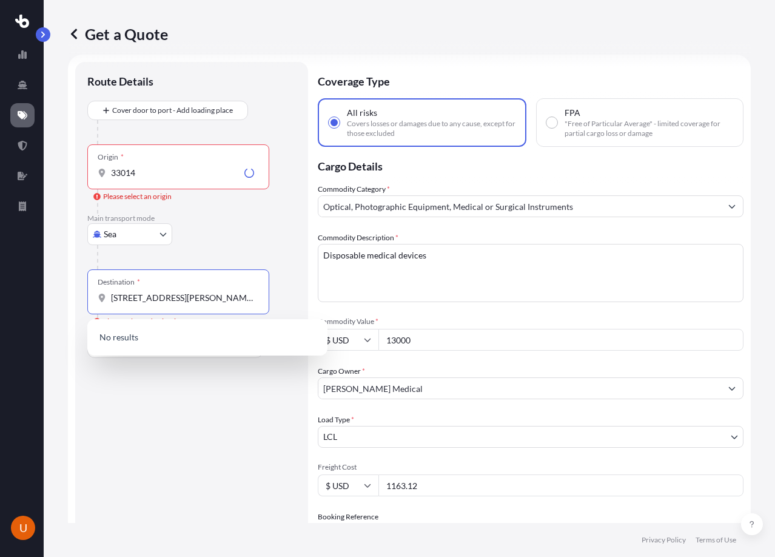
click at [204, 298] on input "[STREET_ADDRESS][PERSON_NAME][US_STATE]" at bounding box center [182, 298] width 143 height 12
click at [217, 300] on input "[STREET_ADDRESS][PERSON_NAME][US_STATE]" at bounding box center [182, 298] width 143 height 12
drag, startPoint x: 253, startPoint y: 300, endPoint x: 15, endPoint y: 298, distance: 237.8
click at [15, 298] on div "U Get a Quote Route Details Cover door to port - Add loading place Place of loa…" at bounding box center [387, 278] width 775 height 557
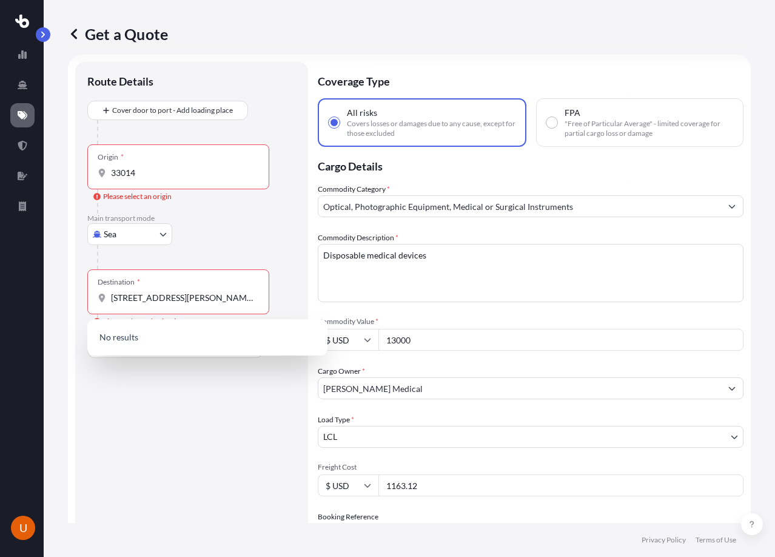
drag, startPoint x: 165, startPoint y: 308, endPoint x: 218, endPoint y: 302, distance: 53.7
click at [166, 308] on div "Destination * [STREET_ADDRESS][PERSON_NAME][US_STATE]" at bounding box center [178, 291] width 182 height 45
click at [166, 304] on input "[STREET_ADDRESS][PERSON_NAME][US_STATE]" at bounding box center [182, 298] width 143 height 12
click at [232, 301] on input "[STREET_ADDRESS][PERSON_NAME][US_STATE]" at bounding box center [182, 298] width 143 height 12
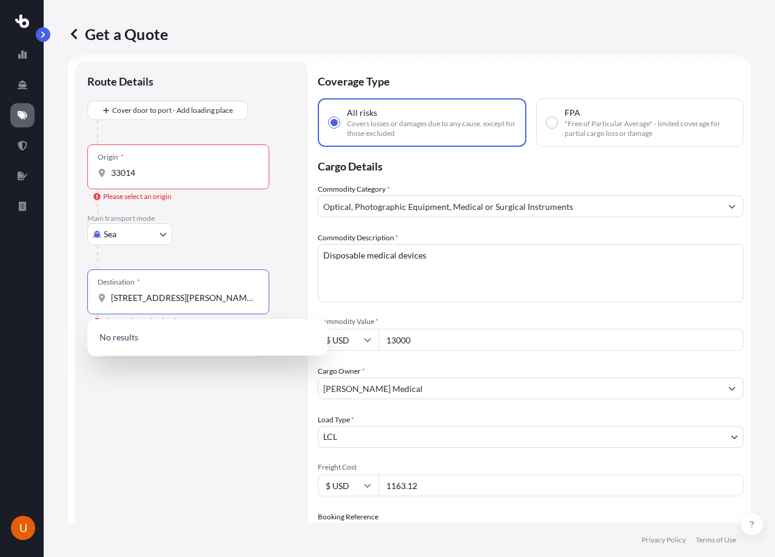
click at [237, 300] on input "[STREET_ADDRESS][PERSON_NAME][US_STATE]" at bounding box center [182, 298] width 143 height 12
click at [238, 300] on input "[STREET_ADDRESS][PERSON_NAME][US_STATE]" at bounding box center [182, 298] width 143 height 12
click at [243, 300] on input "[STREET_ADDRESS][PERSON_NAME][US_STATE]" at bounding box center [182, 298] width 143 height 12
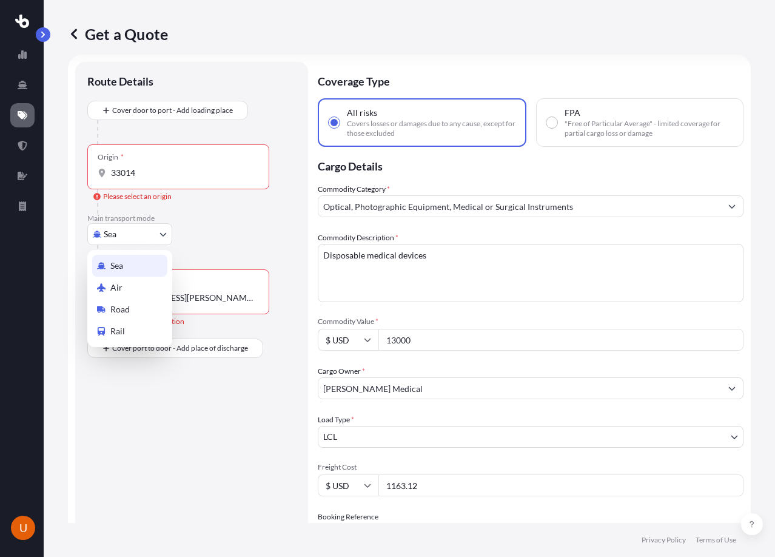
click at [164, 236] on body "0 options available. U Get a Quote Route Details Cover door to port - Add loadi…" at bounding box center [387, 278] width 775 height 557
click at [156, 312] on div "Road" at bounding box center [129, 309] width 75 height 22
select select "Road"
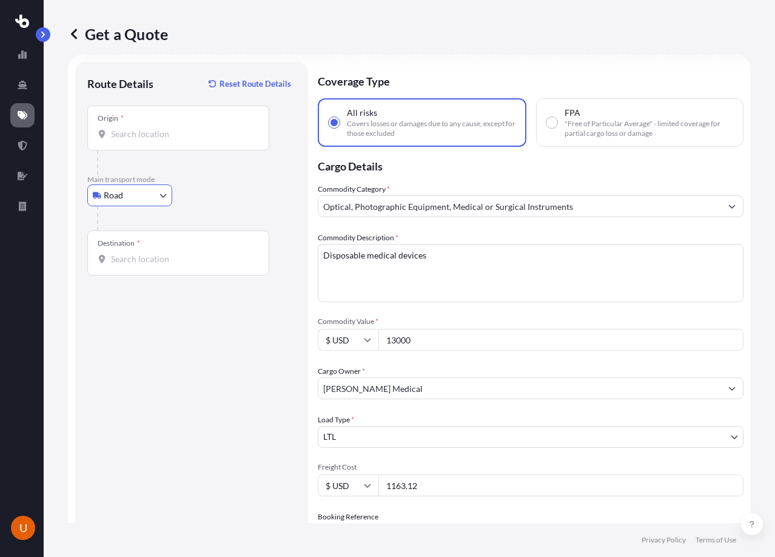
click at [200, 195] on div "Road Sea Air Road Rail" at bounding box center [191, 195] width 209 height 22
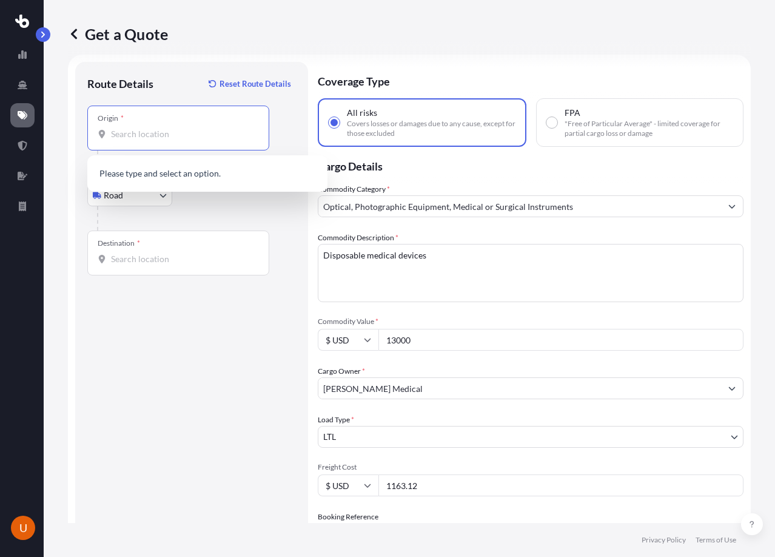
click at [153, 139] on input "Origin *" at bounding box center [182, 134] width 143 height 12
click at [123, 132] on input "Origin * Please select an origin" at bounding box center [182, 134] width 143 height 12
paste input "[STREET_ADDRESS]"
click at [221, 349] on div "Route Details Reset Route Details Place of loading Road Road Rail Origin * [STR…" at bounding box center [191, 379] width 209 height 611
click at [149, 136] on input "[STREET_ADDRESS]" at bounding box center [182, 134] width 143 height 12
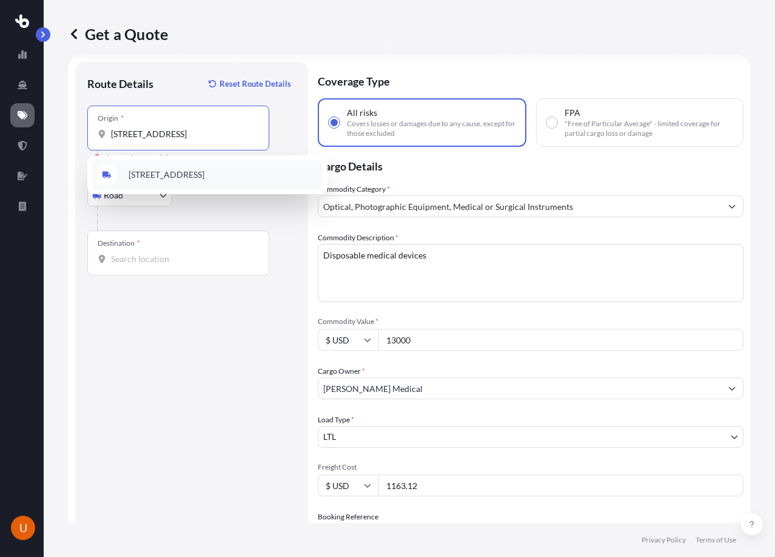
click at [179, 177] on span "[STREET_ADDRESS]" at bounding box center [167, 175] width 76 height 12
type input "[STREET_ADDRESS]"
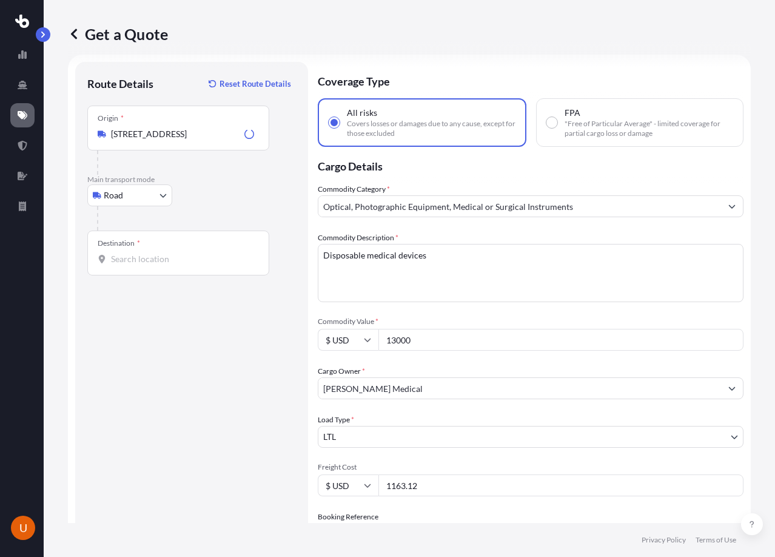
click at [249, 129] on icon "Loading" at bounding box center [249, 134] width 11 height 11
click at [240, 129] on input "[STREET_ADDRESS]" at bounding box center [175, 134] width 129 height 12
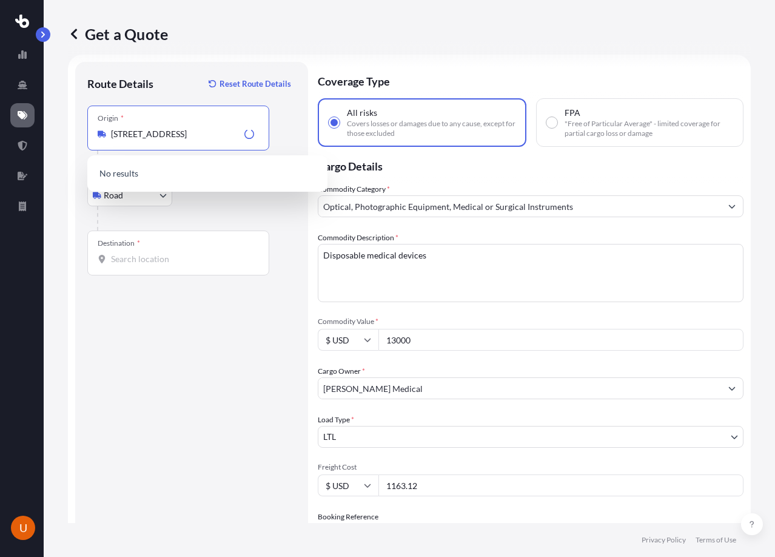
click at [211, 138] on input "[STREET_ADDRESS]" at bounding box center [175, 134] width 129 height 12
click at [212, 370] on div "Route Details Reset Route Details Place of loading Road Road Rail Origin * [STR…" at bounding box center [191, 379] width 209 height 611
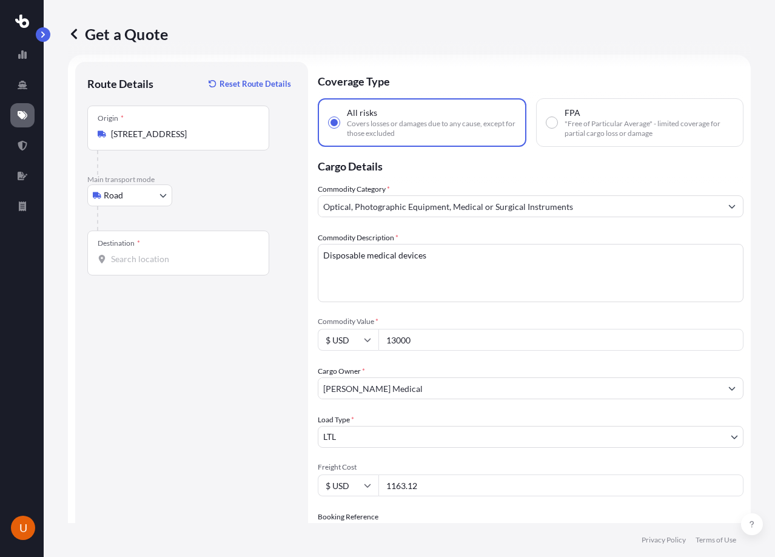
click at [136, 261] on input "Destination *" at bounding box center [182, 259] width 143 height 12
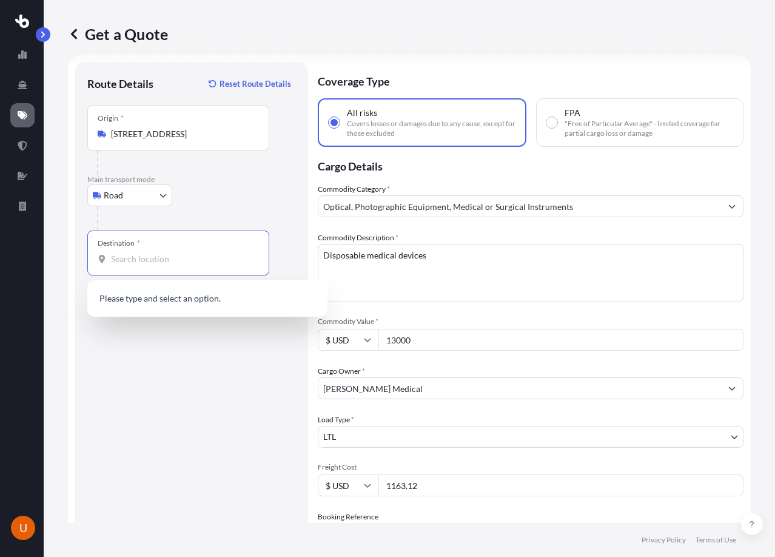
paste input "[STREET_ADDRESS][PERSON_NAME][US_STATE]"
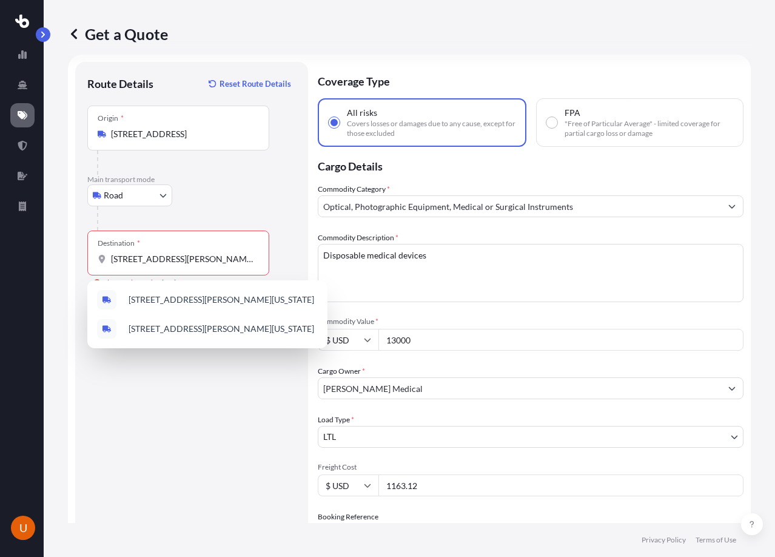
click at [218, 270] on div "Destination * [STREET_ADDRESS][PERSON_NAME][US_STATE]" at bounding box center [178, 253] width 182 height 45
click at [218, 265] on input "[STREET_ADDRESS][PERSON_NAME][US_STATE]" at bounding box center [182, 259] width 143 height 12
click at [227, 298] on span "[STREET_ADDRESS][PERSON_NAME][US_STATE]" at bounding box center [222, 300] width 186 height 12
type input "[STREET_ADDRESS][PERSON_NAME][US_STATE]"
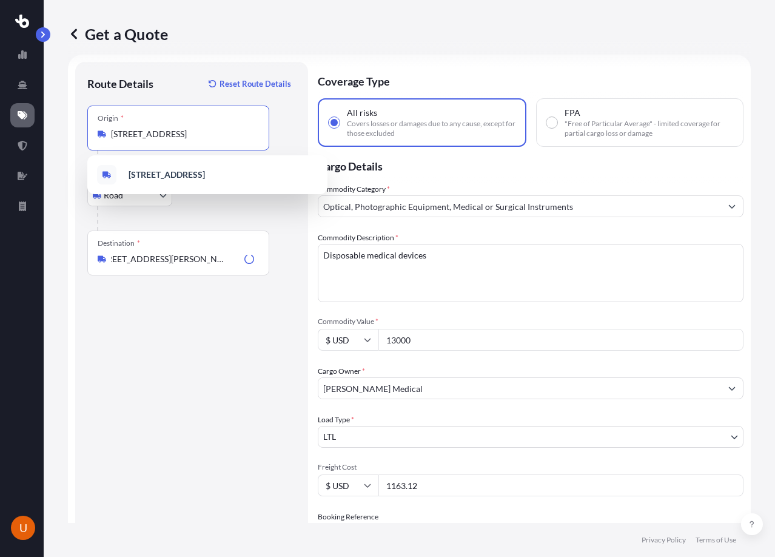
scroll to position [0, 0]
click at [160, 136] on input "[STREET_ADDRESS]" at bounding box center [182, 134] width 143 height 12
click at [291, 215] on div at bounding box center [196, 218] width 199 height 24
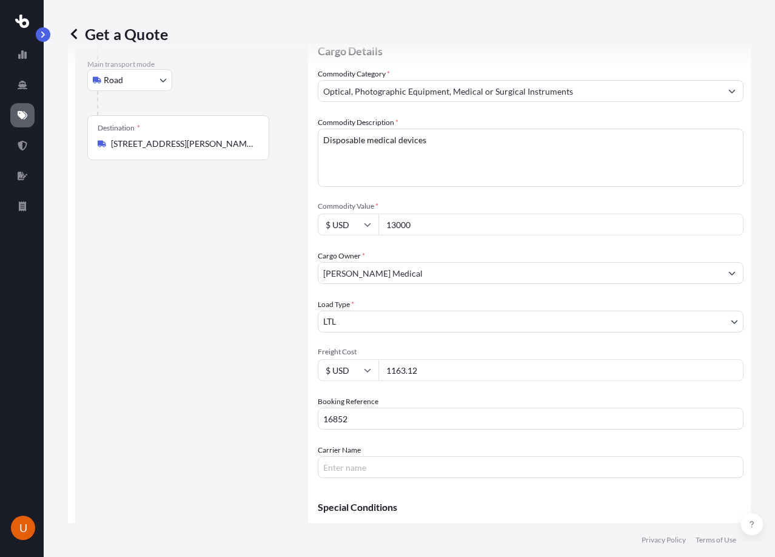
scroll to position [195, 0]
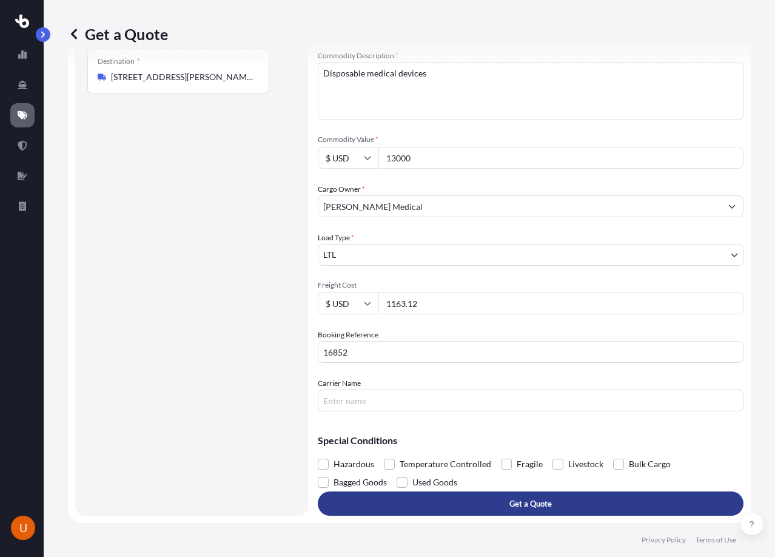
click at [520, 507] on p "Get a Quote" at bounding box center [531, 503] width 42 height 12
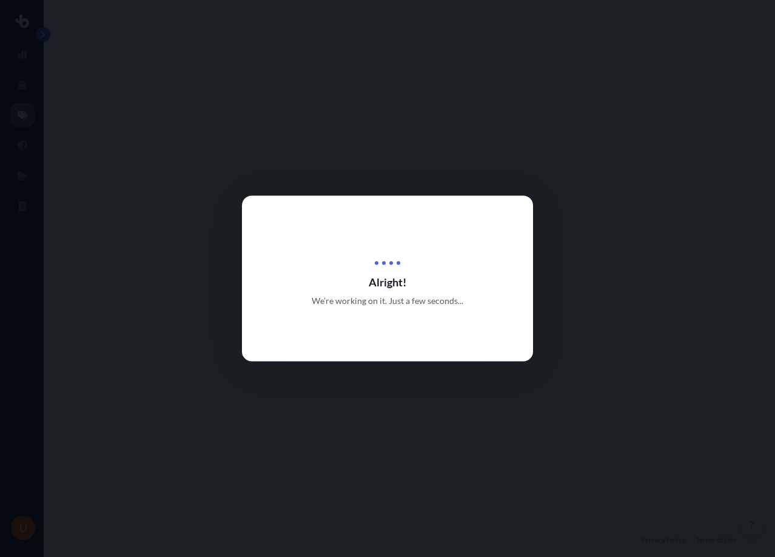
select select "Road"
select select "1"
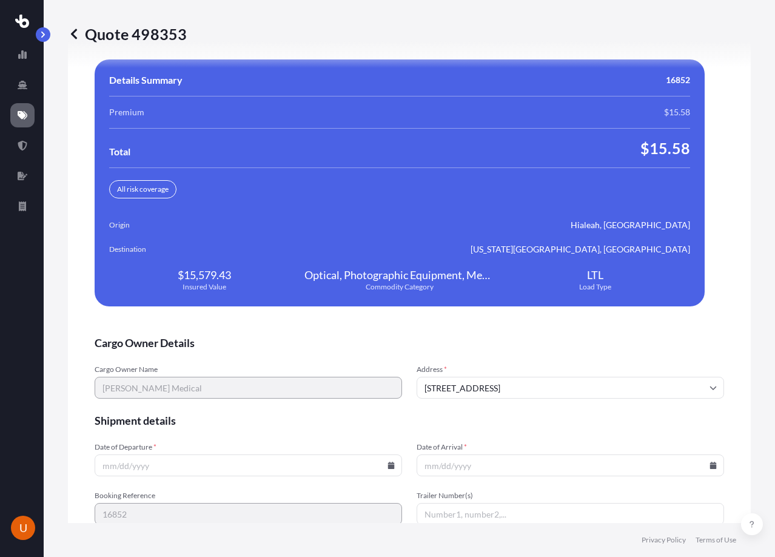
scroll to position [2572, 0]
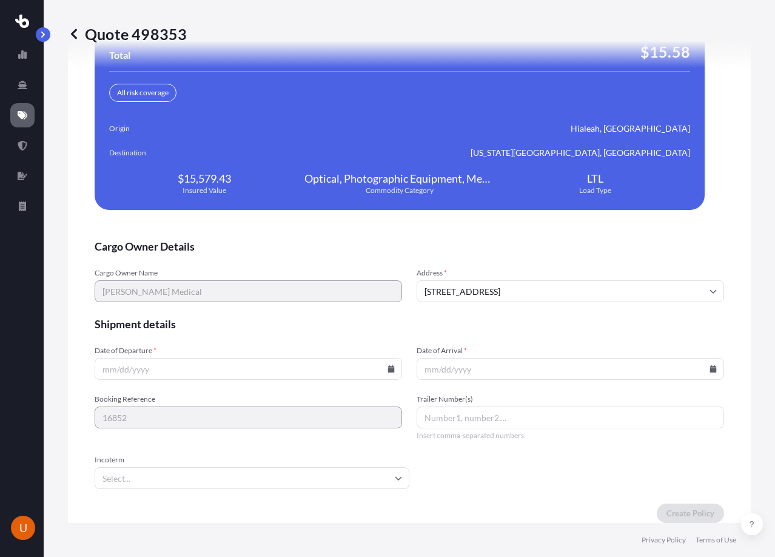
click at [220, 358] on input "Date of Departure *" at bounding box center [249, 369] width 308 height 22
click at [388, 365] on icon at bounding box center [391, 368] width 7 height 7
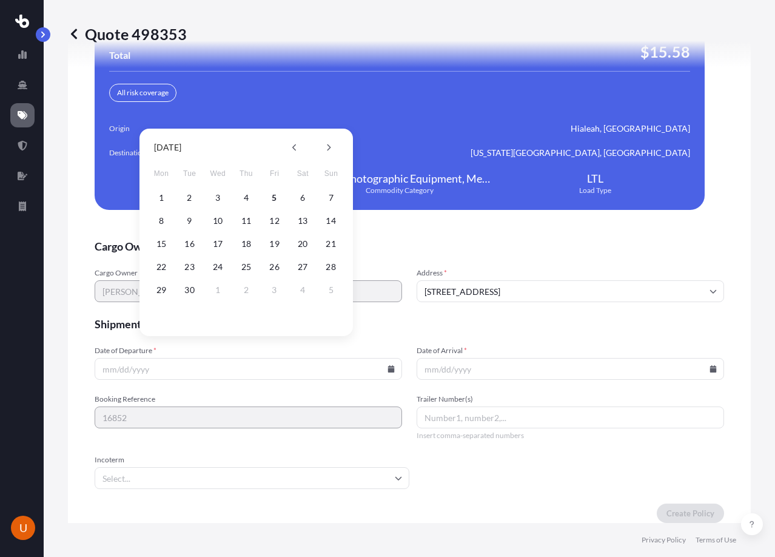
click at [403, 216] on div "Cargo Owner Details Cargo Owner Name [PERSON_NAME] Medical Address * [STREET_AD…" at bounding box center [410, 243] width 630 height 560
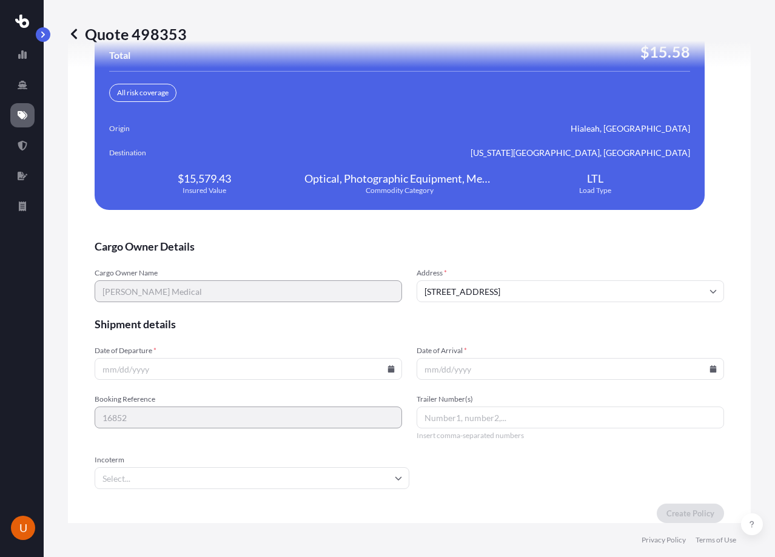
click at [390, 365] on icon at bounding box center [391, 368] width 7 height 7
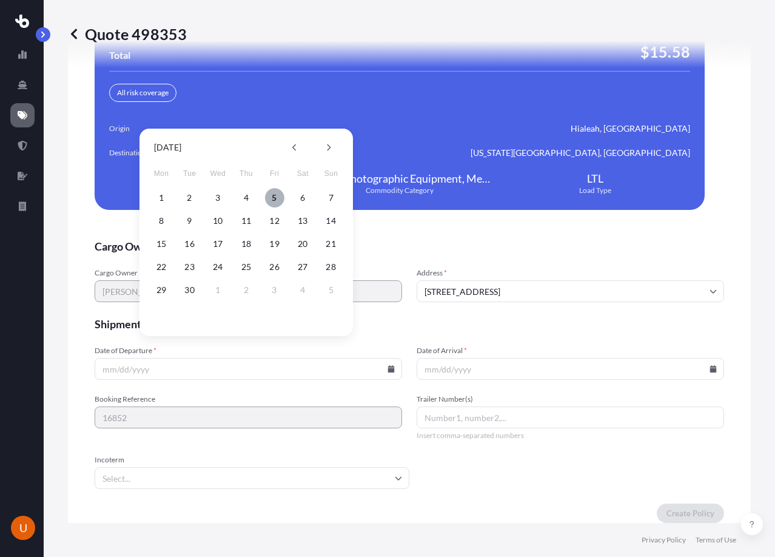
click at [272, 198] on button "5" at bounding box center [274, 197] width 19 height 19
type input "[DATE]"
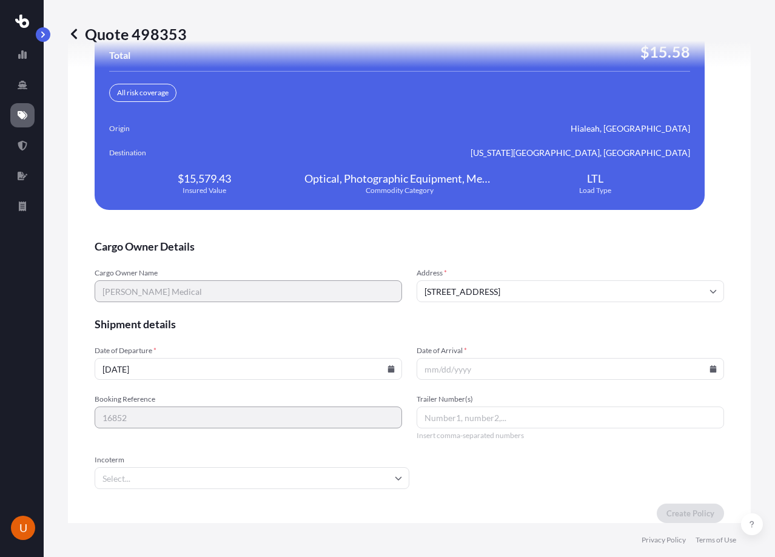
click at [710, 365] on icon at bounding box center [713, 368] width 7 height 7
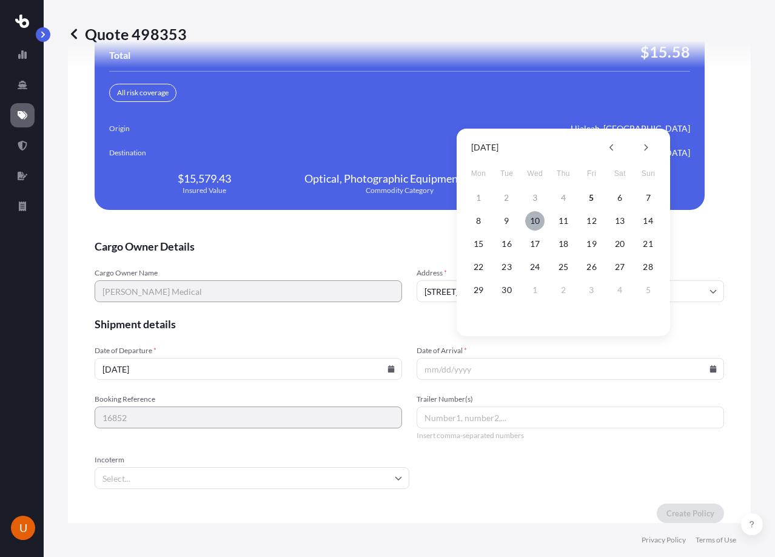
click at [532, 217] on button "10" at bounding box center [534, 220] width 19 height 19
type input "[DATE]"
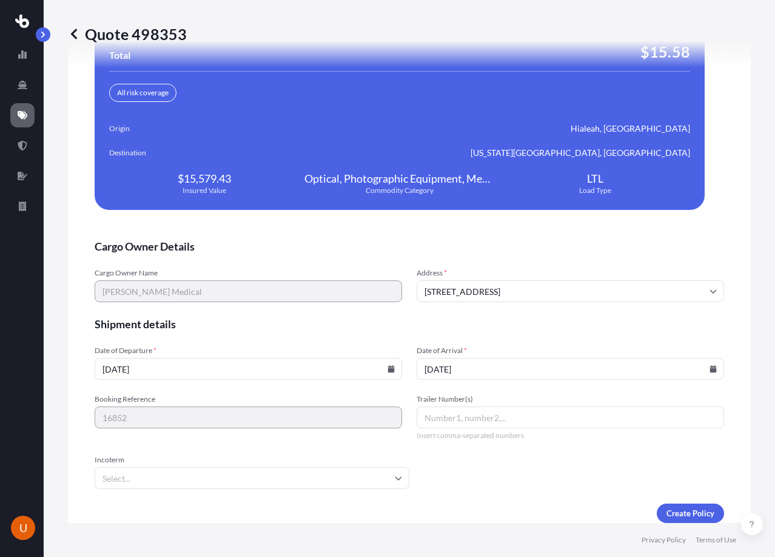
click at [339, 317] on span "Shipment details" at bounding box center [410, 324] width 630 height 15
click at [448, 406] on input "Trailer Number(s)" at bounding box center [571, 417] width 308 height 22
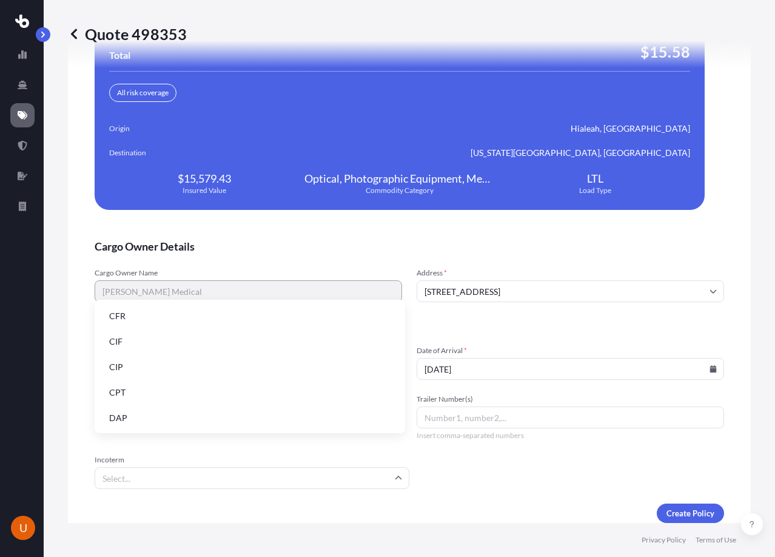
click at [389, 467] on input "Incoterm" at bounding box center [252, 478] width 315 height 22
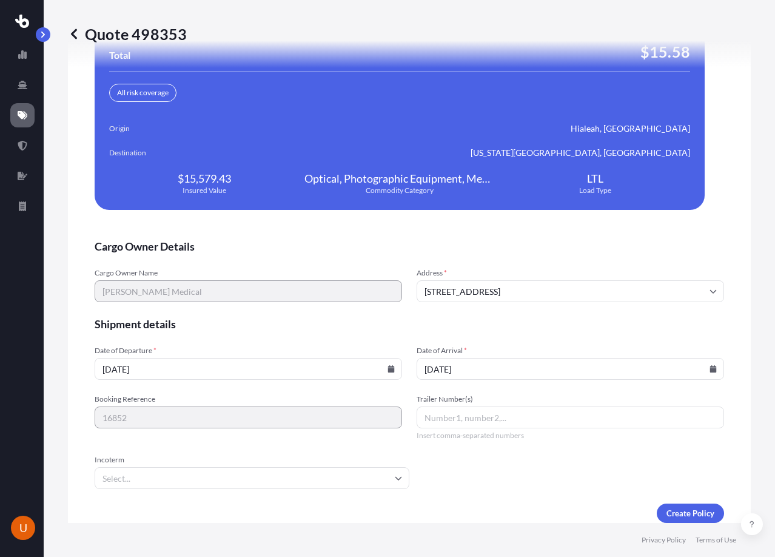
click at [430, 460] on form "Cargo Owner Details Cargo Owner Name [PERSON_NAME] Medical Address * [STREET_AD…" at bounding box center [410, 381] width 630 height 284
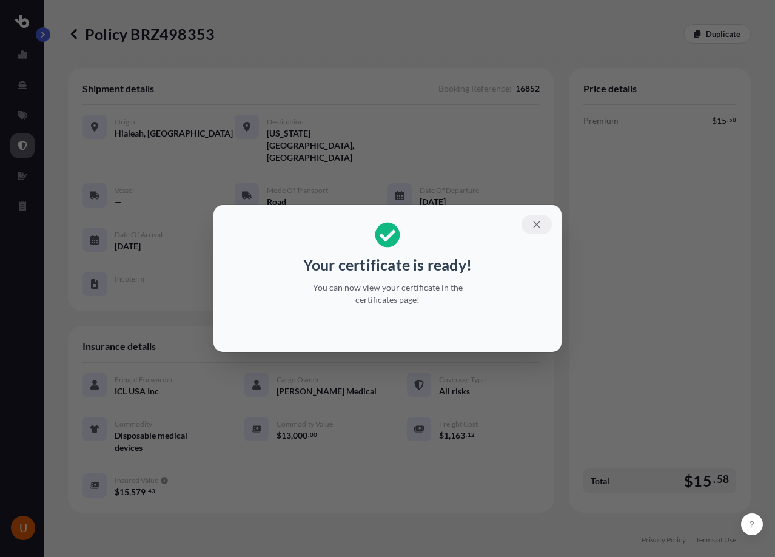
click at [539, 226] on icon "button" at bounding box center [536, 224] width 11 height 11
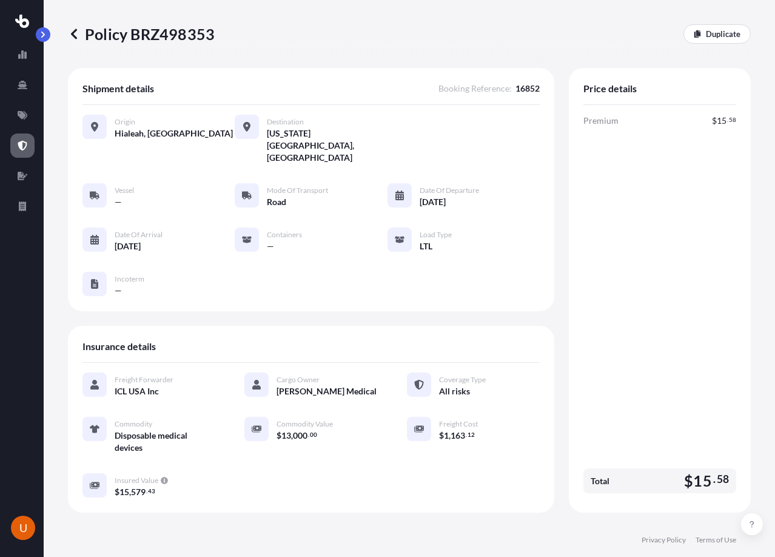
scroll to position [261, 0]
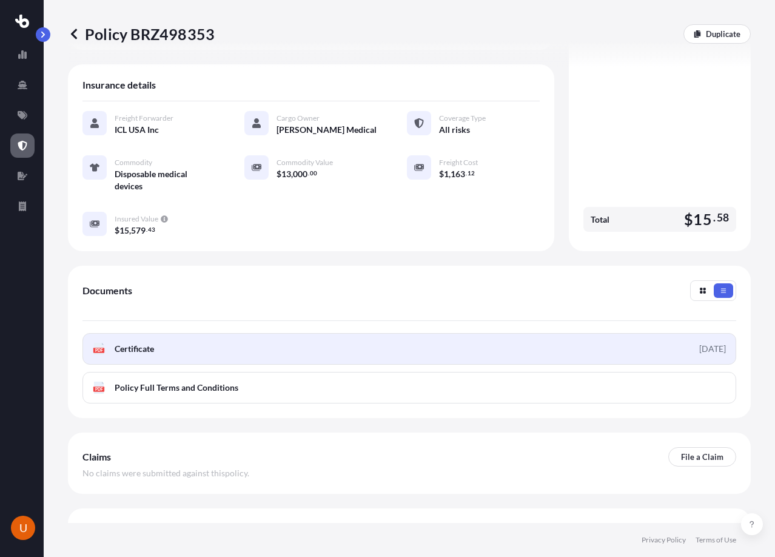
click at [138, 343] on span "Certificate" at bounding box center [134, 349] width 39 height 12
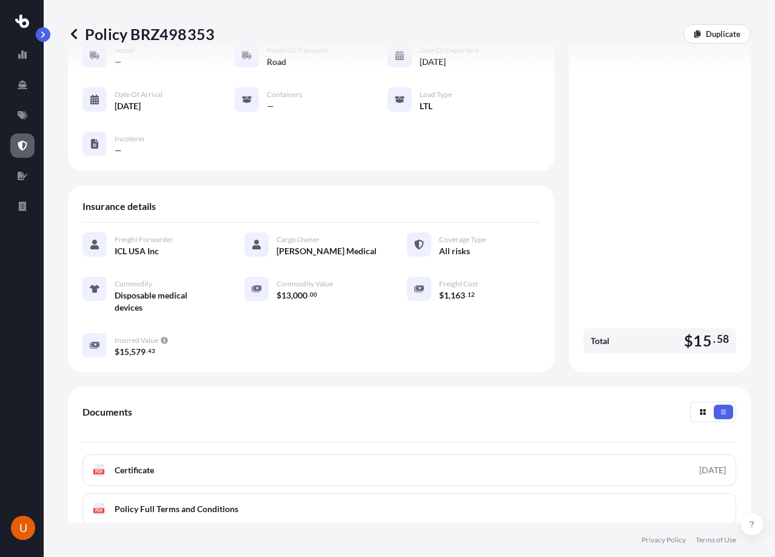
scroll to position [0, 0]
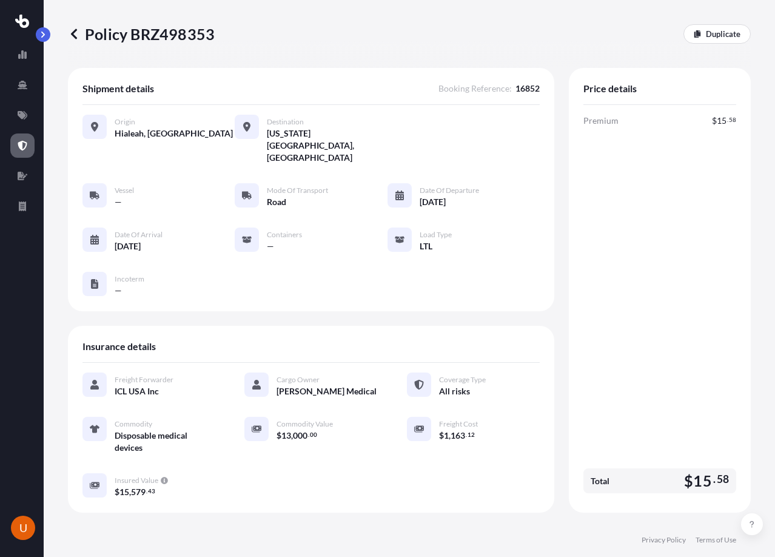
click at [214, 436] on div "Freight Forwarder ICL USA Inc Cargo Owner [PERSON_NAME] Medical Coverage Type A…" at bounding box center [311, 435] width 457 height 126
click at [138, 274] on span "Incoterm" at bounding box center [130, 279] width 30 height 10
click at [133, 274] on span "Incoterm" at bounding box center [130, 279] width 30 height 10
click at [136, 187] on div "Vessel — Mode of Transport Road Date of Departure [DATE] Date of Arrival [DATE]…" at bounding box center [311, 239] width 457 height 113
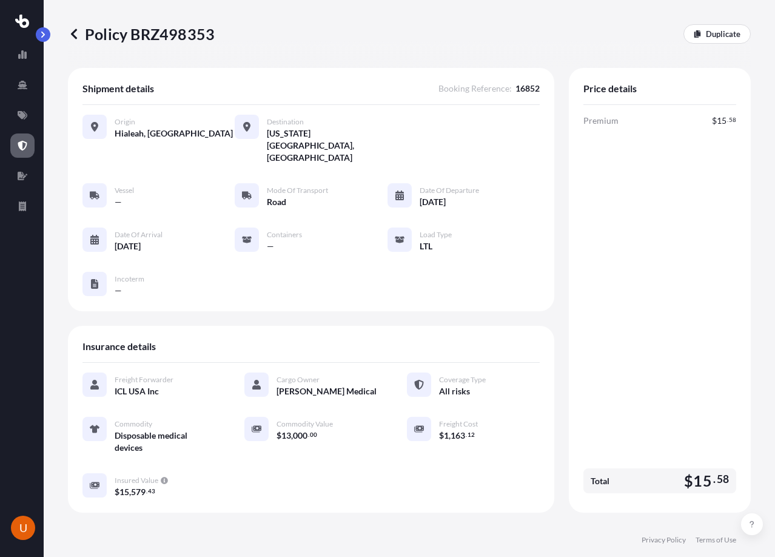
click at [128, 195] on div "—" at bounding box center [124, 201] width 19 height 13
click at [530, 104] on div "Shipment details Booking Reference : 16852" at bounding box center [311, 94] width 457 height 22
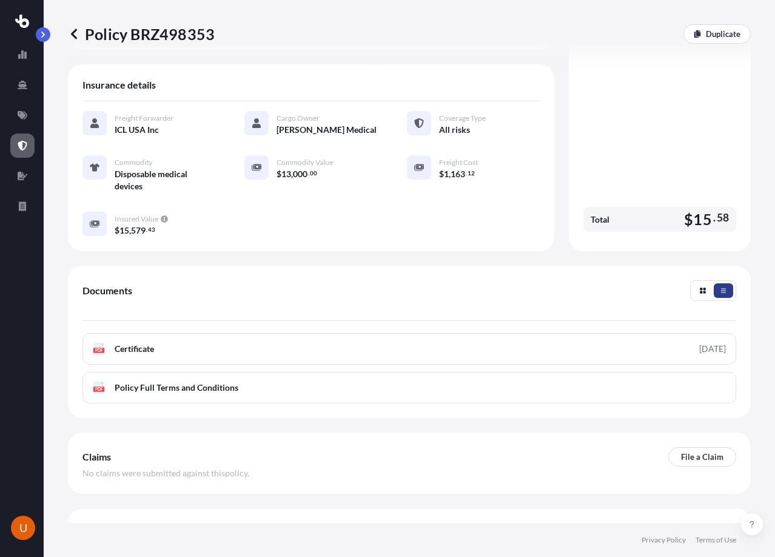
click at [720, 287] on icon "button" at bounding box center [723, 290] width 7 height 7
click at [693, 283] on button "button" at bounding box center [702, 290] width 19 height 15
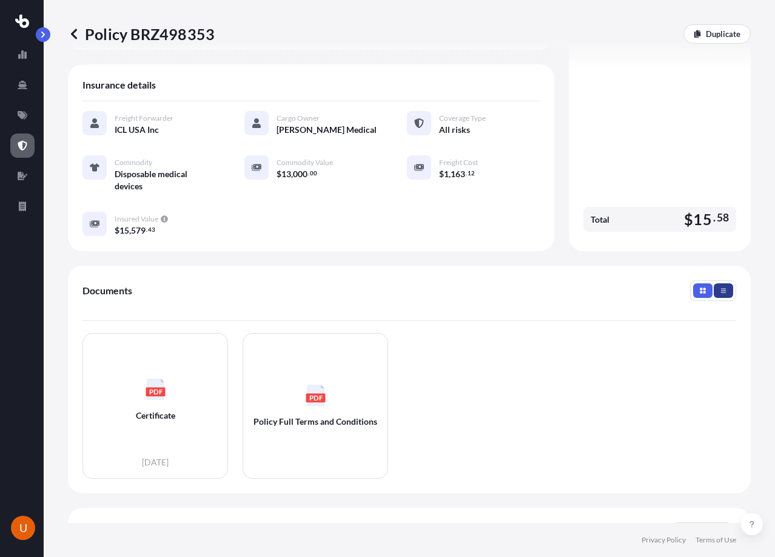
click at [721, 288] on icon "button" at bounding box center [723, 290] width 5 height 4
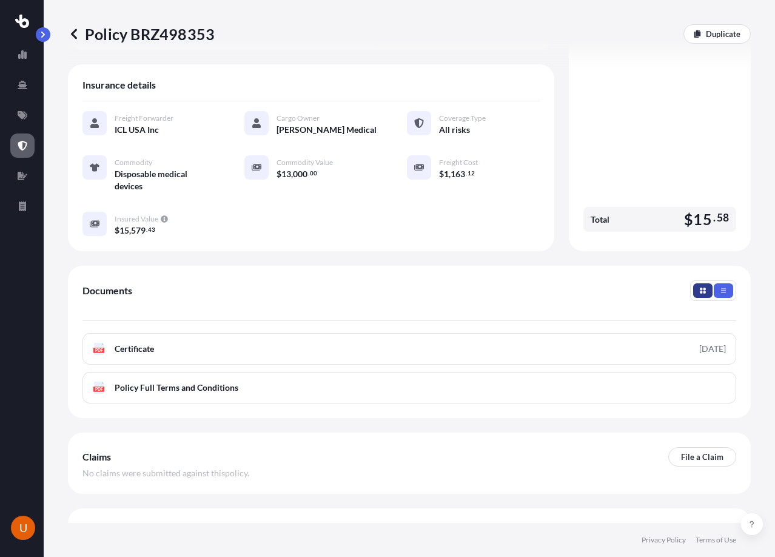
click at [693, 283] on button "button" at bounding box center [702, 290] width 19 height 15
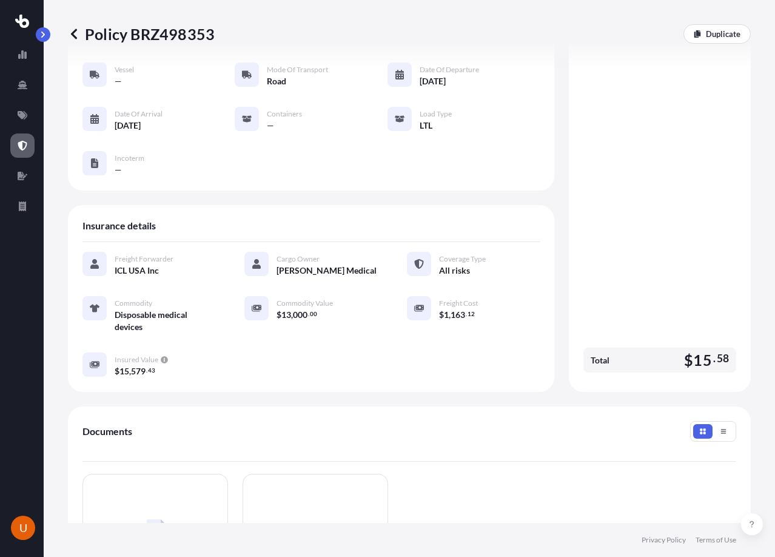
scroll to position [337, 0]
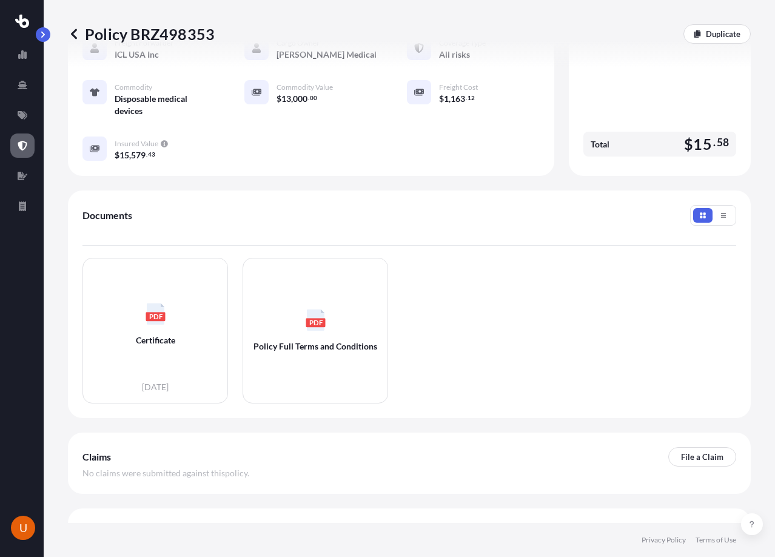
click at [727, 523] on icon at bounding box center [732, 528] width 10 height 10
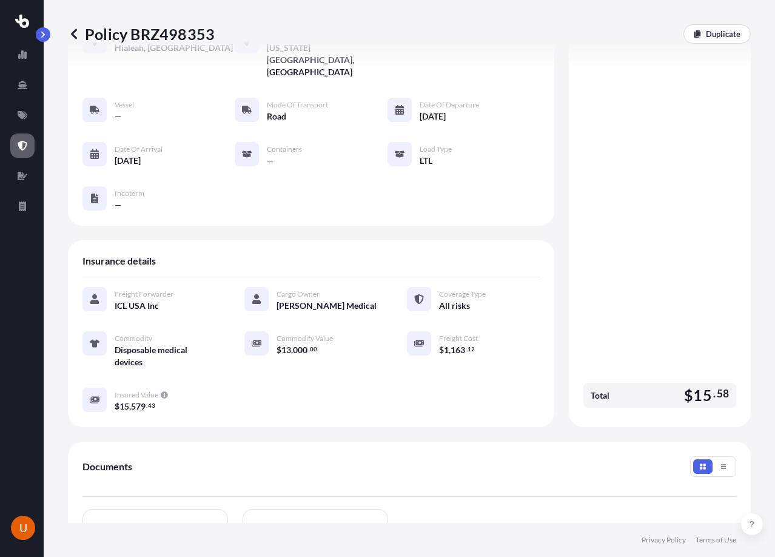
scroll to position [0, 0]
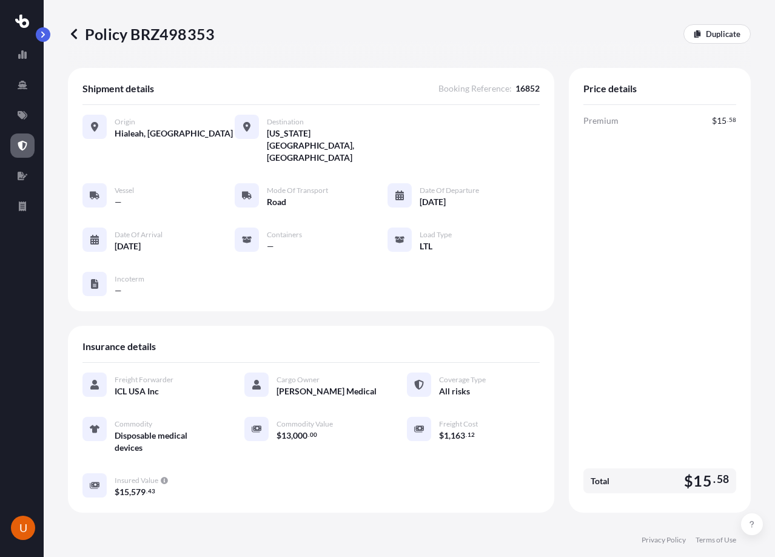
click at [271, 234] on div "Vessel — Mode of Transport Road Date of Departure [DATE] Date of Arrival [DATE]…" at bounding box center [311, 239] width 457 height 113
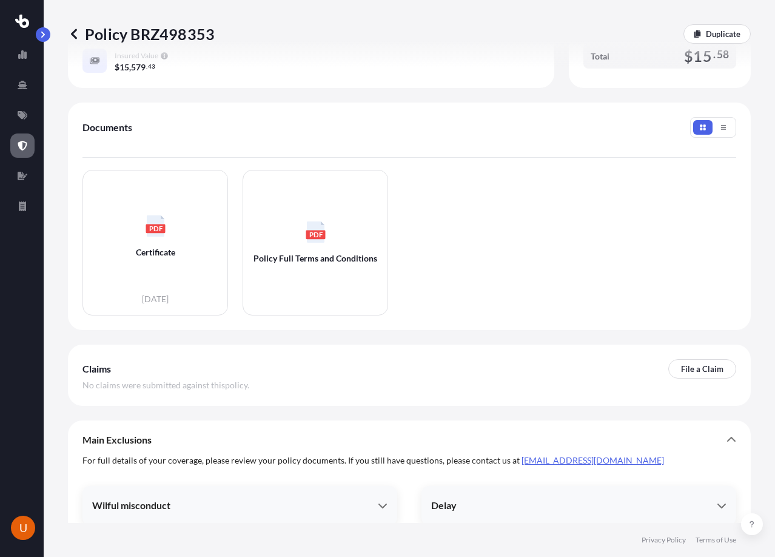
scroll to position [582, 0]
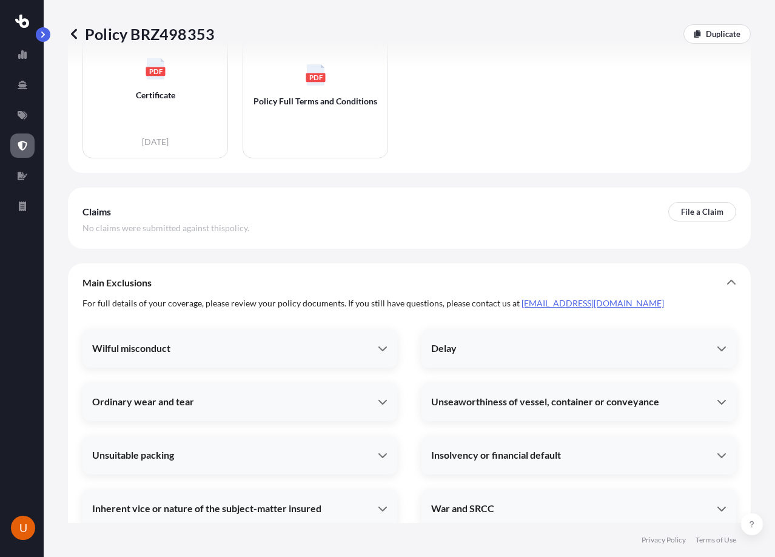
click at [24, 522] on span "U" at bounding box center [23, 528] width 8 height 12
click at [590, 268] on div "Main Exclusions" at bounding box center [410, 282] width 654 height 29
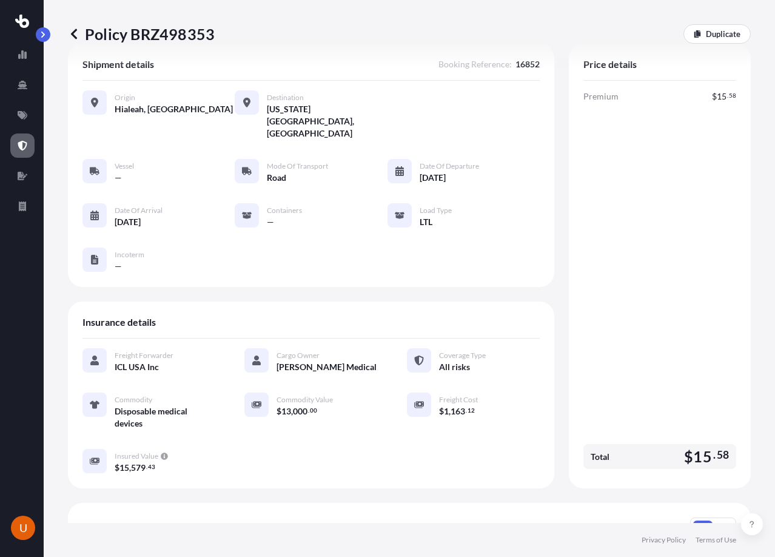
scroll to position [0, 0]
